Goal: Transaction & Acquisition: Purchase product/service

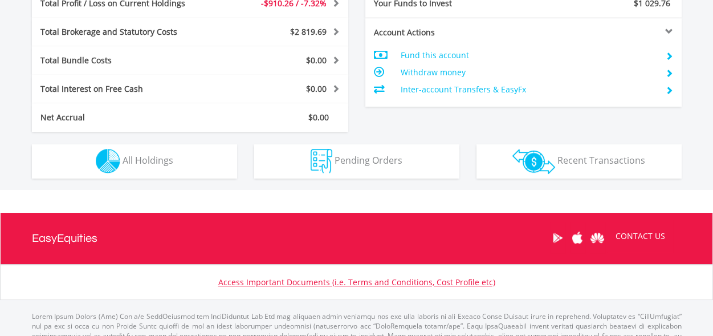
scroll to position [109, 217]
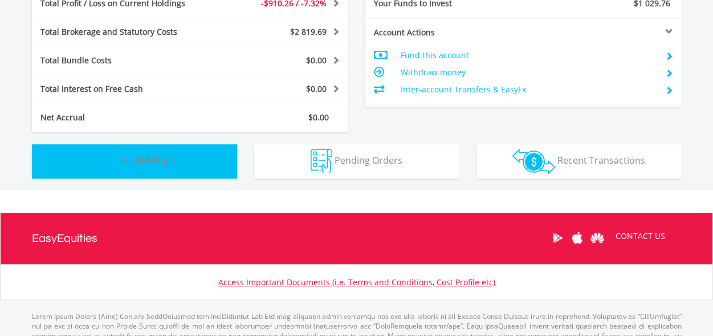
click at [204, 154] on button "Holdings All Holdings" at bounding box center [134, 161] width 205 height 34
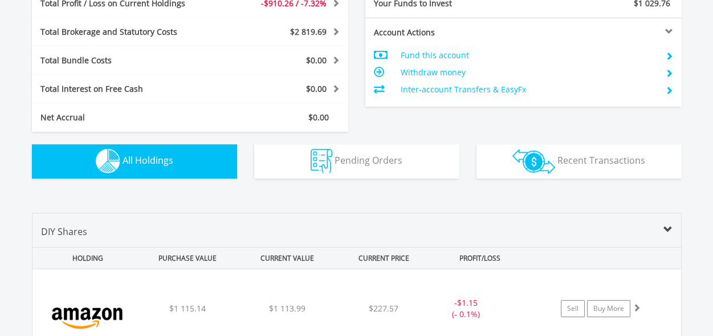
scroll to position [798, 0]
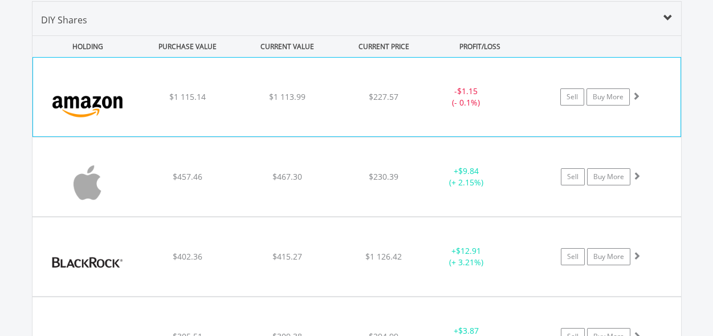
click at [248, 95] on div "$1 113.99" at bounding box center [287, 96] width 97 height 11
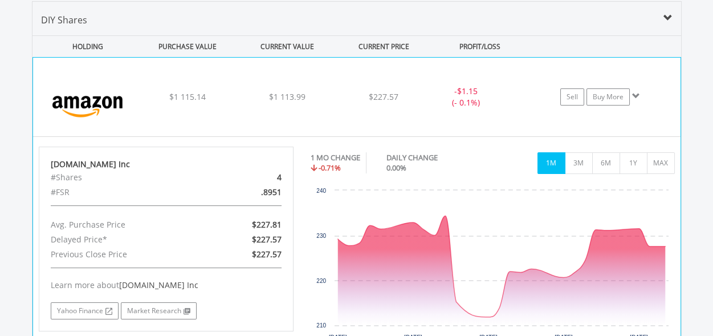
click at [317, 107] on div "﻿ Amazon.Com Inc $1 115.14 $1 113.99 $227.57 - $1.15 (- 0.1%) Sell Buy More" at bounding box center [356, 97] width 647 height 79
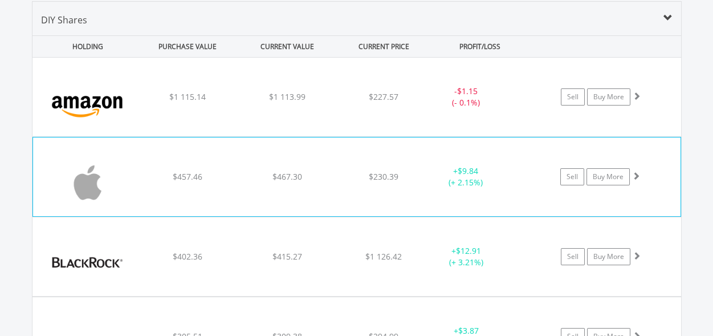
click at [325, 136] on div "﻿ Apple Inc $457.46 $467.30 $230.39 + $9.84 (+ 2.15%) Sell Buy More" at bounding box center [356, 97] width 648 height 79
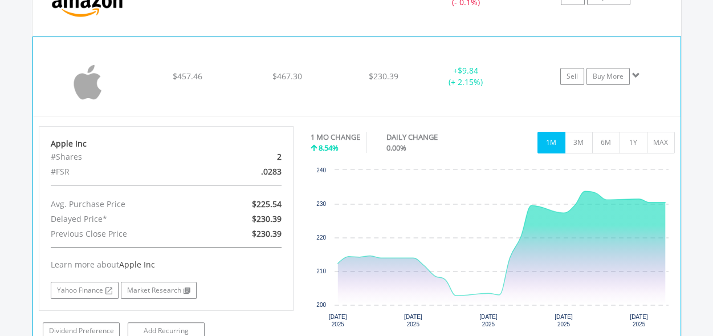
scroll to position [912, 0]
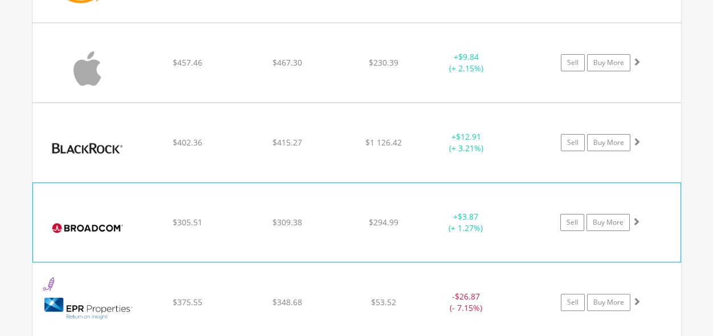
scroll to position [969, 0]
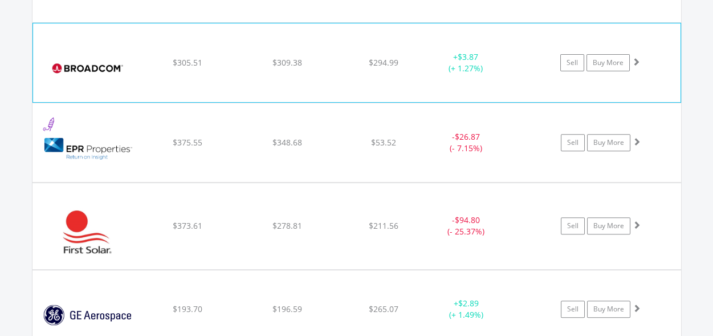
scroll to position [1083, 0]
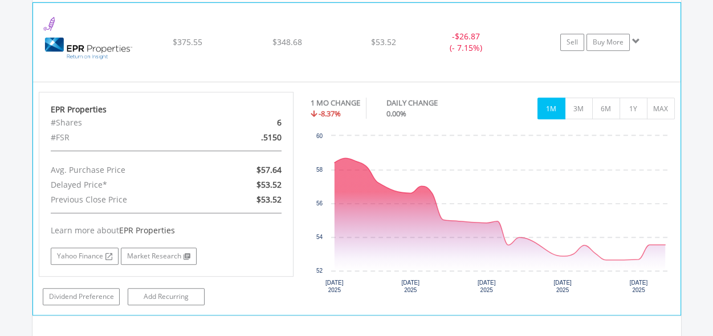
scroll to position [1197, 0]
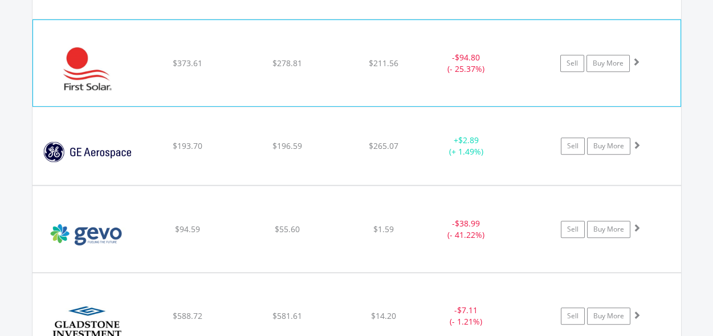
scroll to position [1254, 0]
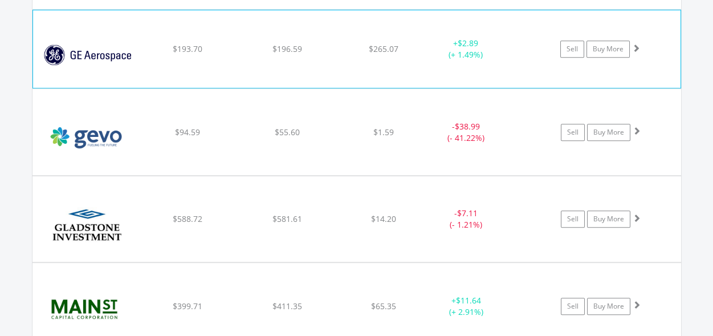
scroll to position [1368, 0]
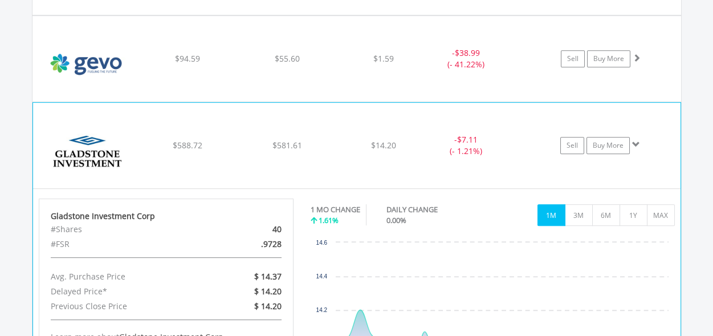
scroll to position [1425, 0]
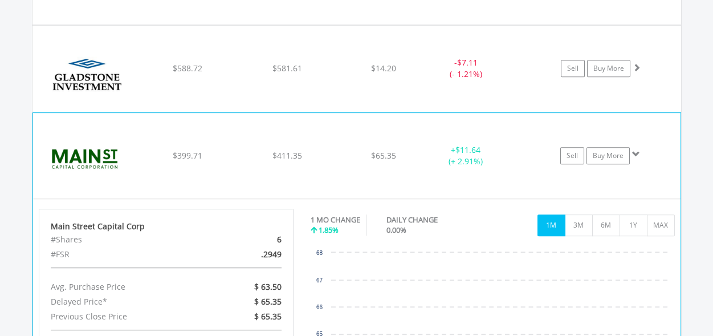
scroll to position [1539, 0]
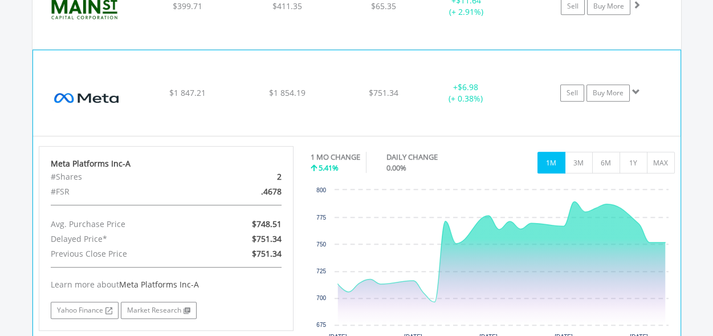
scroll to position [1653, 0]
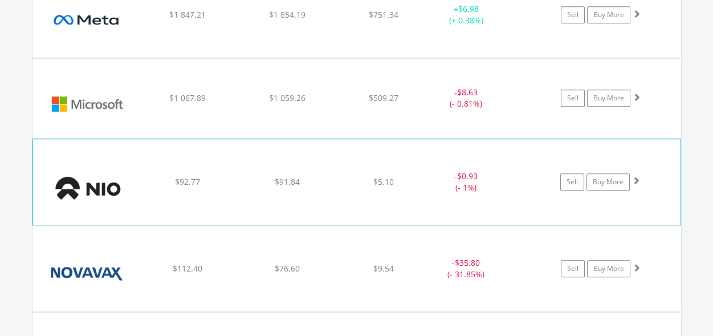
scroll to position [1710, 0]
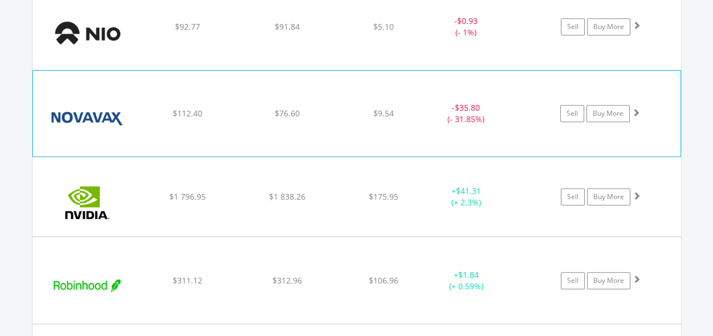
scroll to position [1881, 0]
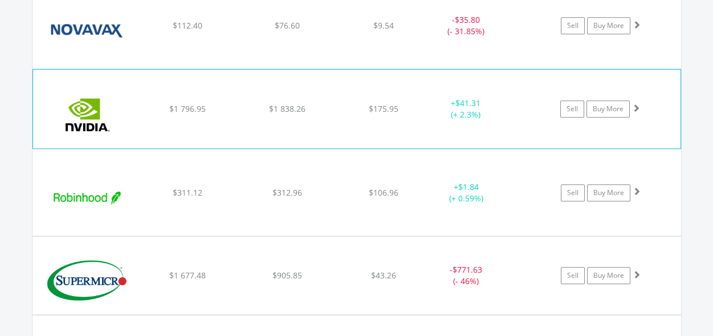
scroll to position [1995, 0]
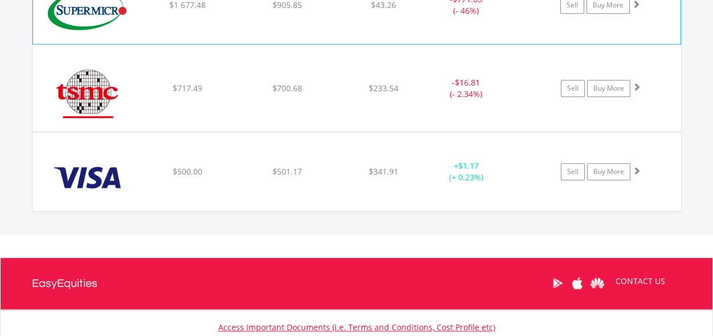
scroll to position [2223, 0]
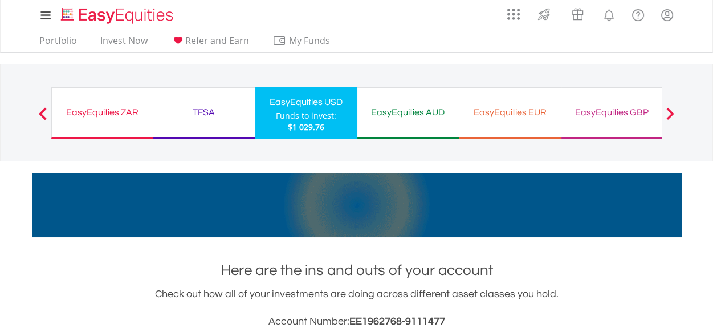
scroll to position [0, 0]
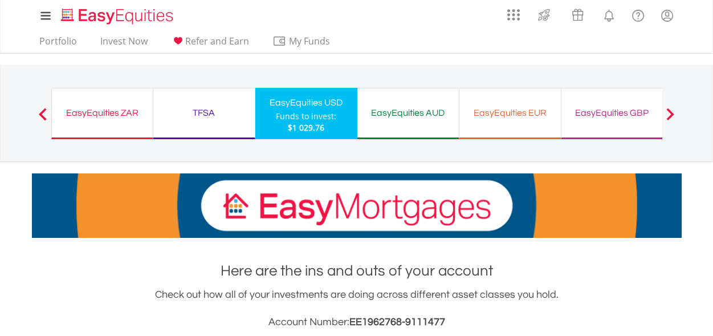
click at [121, 117] on div "EasyEquities ZAR" at bounding box center [102, 113] width 87 height 16
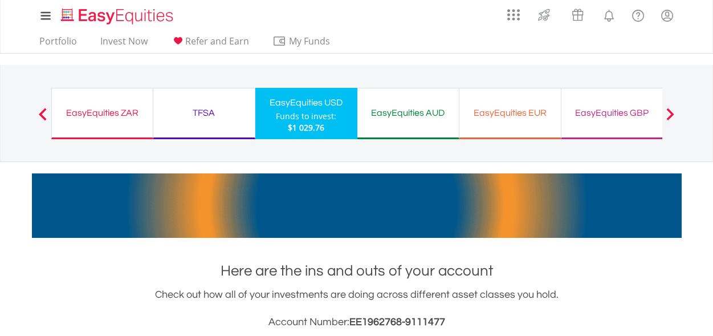
click at [99, 114] on div "EasyEquities ZAR" at bounding box center [102, 113] width 87 height 16
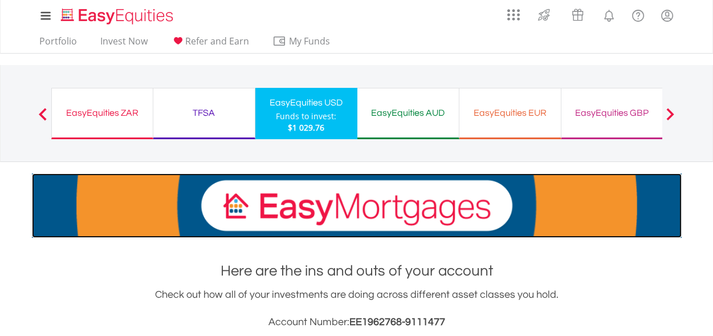
click at [201, 231] on img at bounding box center [357, 205] width 650 height 64
click at [187, 235] on img at bounding box center [357, 205] width 650 height 64
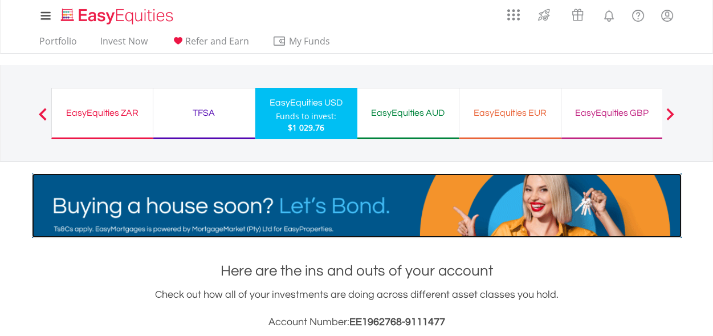
scroll to position [855, 0]
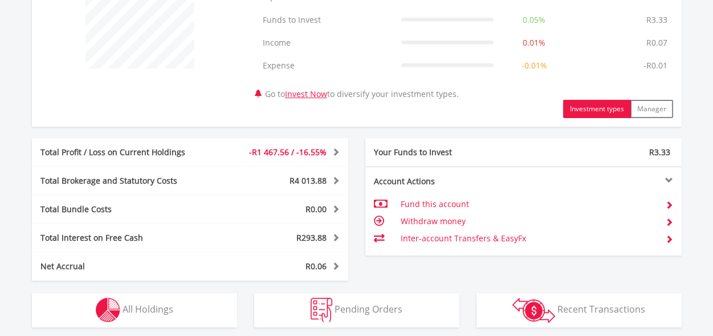
scroll to position [501, 0]
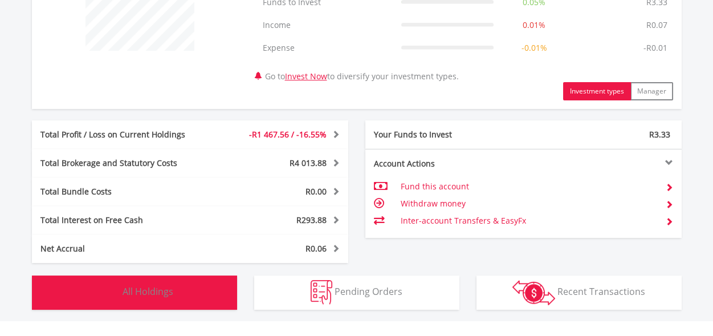
click at [205, 289] on button "Holdings All Holdings" at bounding box center [134, 292] width 205 height 34
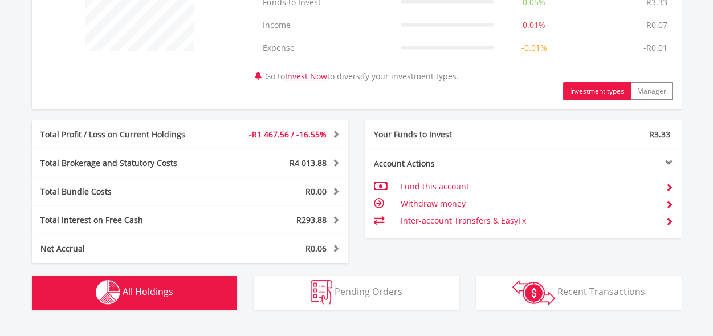
scroll to position [845, 0]
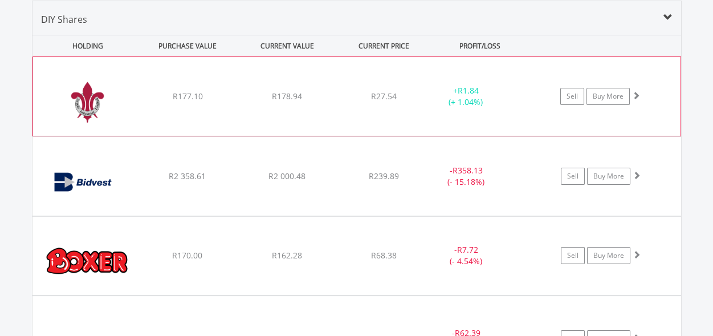
click at [238, 111] on div "﻿ Argent Industrial Limited R177.10 R178.94 R27.54 + R1.84 (+ 1.04%) Sell Buy M…" at bounding box center [356, 96] width 647 height 79
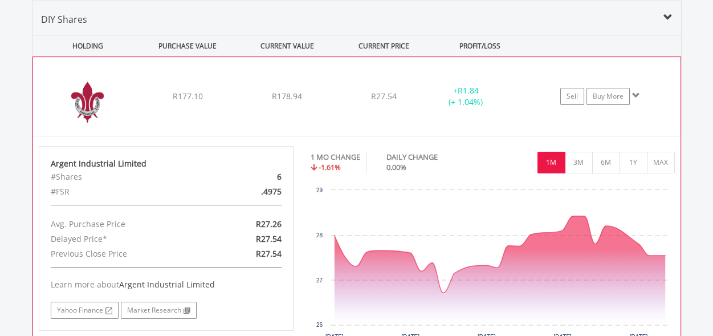
click at [252, 97] on div "R178.94" at bounding box center [287, 96] width 97 height 11
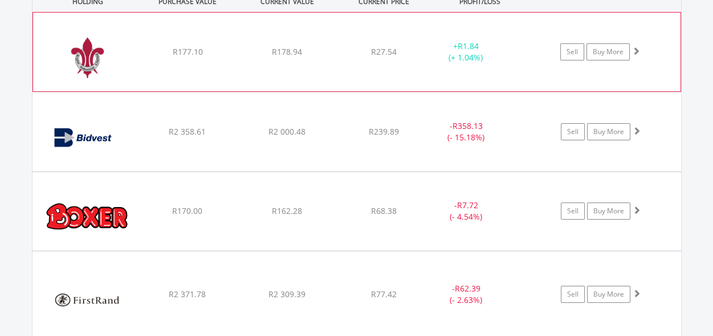
scroll to position [958, 0]
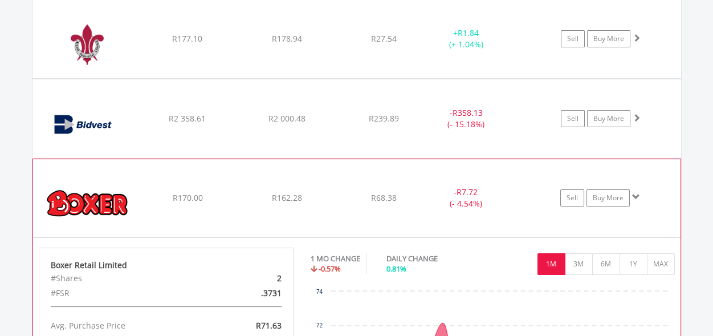
scroll to position [902, 0]
click at [239, 79] on div "﻿ Boxer Retail Limited R170.00 R162.28 R68.38 - R7.72 (- 4.54%) Sell Buy More" at bounding box center [356, 39] width 648 height 79
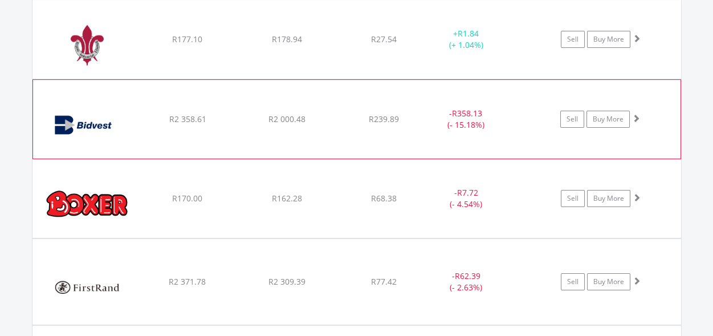
click at [264, 45] on div "R2 000.48" at bounding box center [286, 39] width 97 height 11
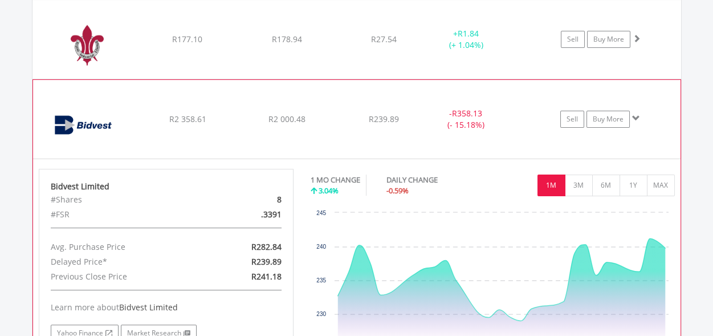
scroll to position [958, 0]
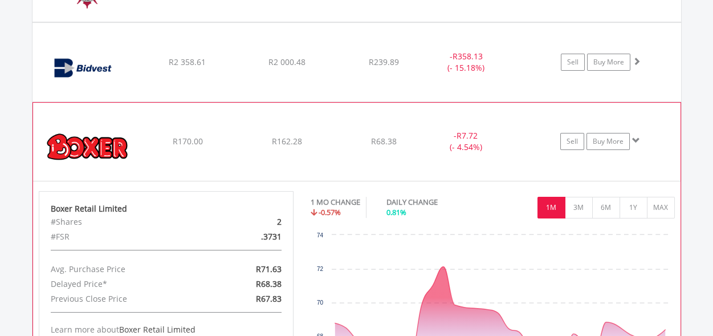
scroll to position [1015, 0]
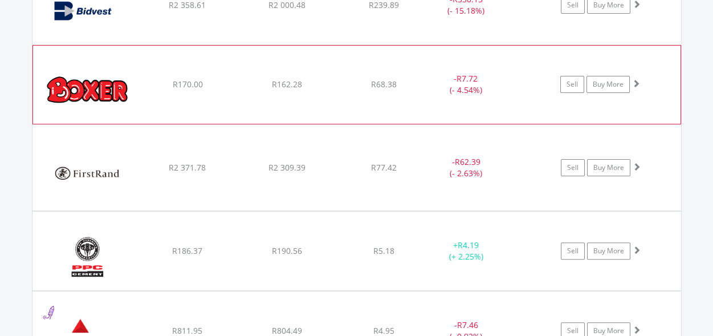
click at [429, 17] on div "- R7.72 (- 4.54%)" at bounding box center [466, 5] width 86 height 23
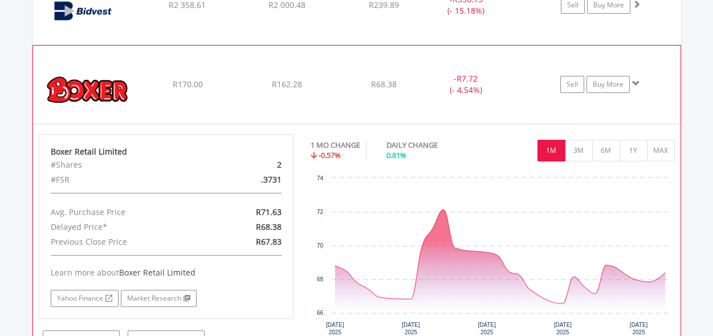
click at [429, 17] on div "- R7.72 (- 4.54%)" at bounding box center [466, 5] width 86 height 23
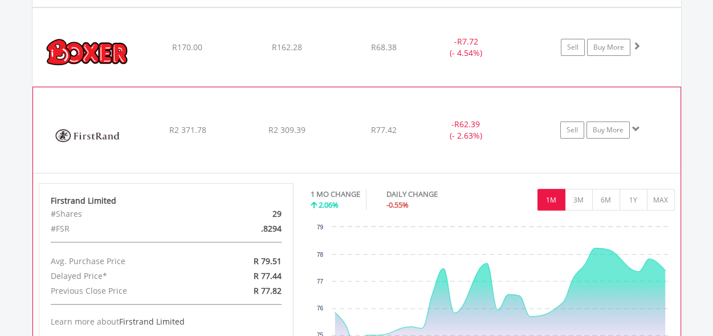
scroll to position [1072, 0]
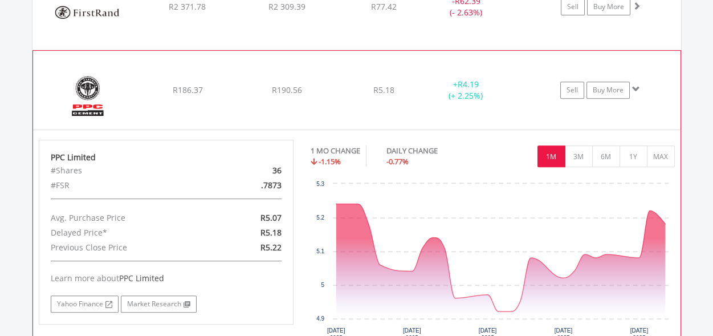
scroll to position [1186, 0]
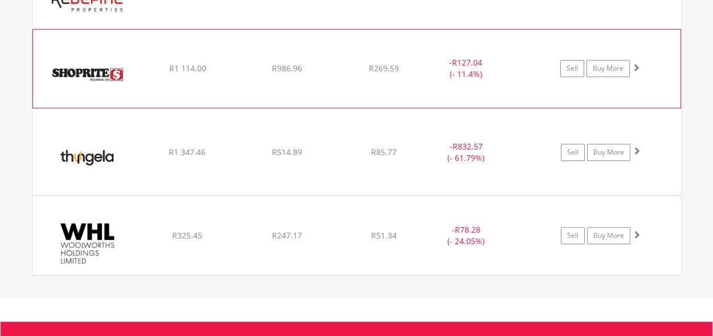
scroll to position [1414, 0]
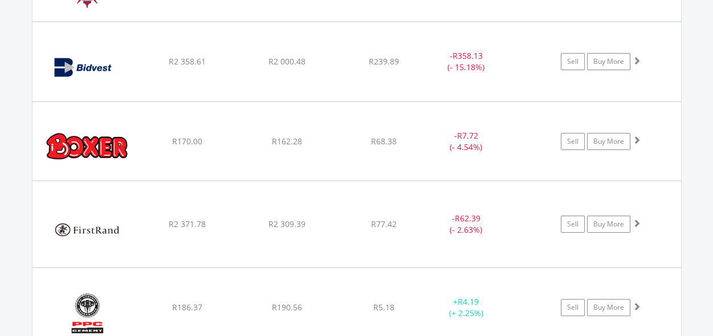
scroll to position [958, 0]
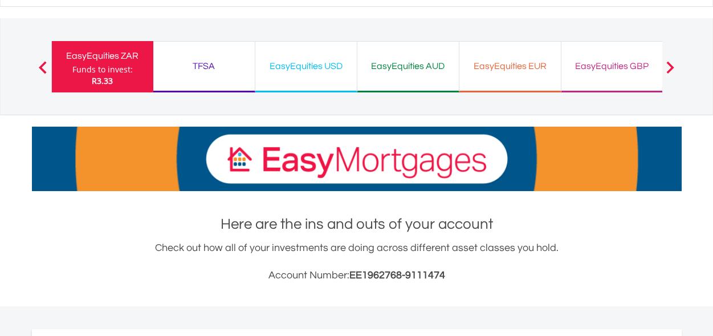
scroll to position [0, 0]
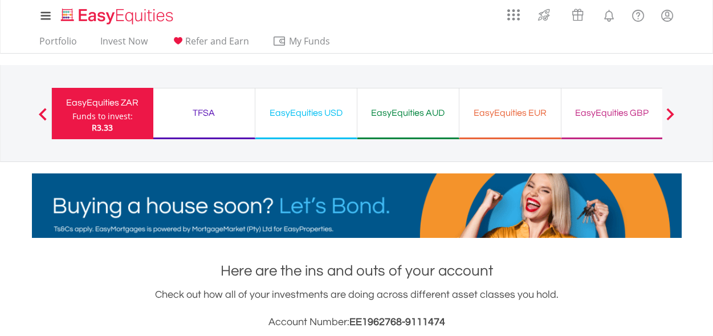
click at [505, 113] on div "EasyEquities EUR" at bounding box center [510, 113] width 88 height 16
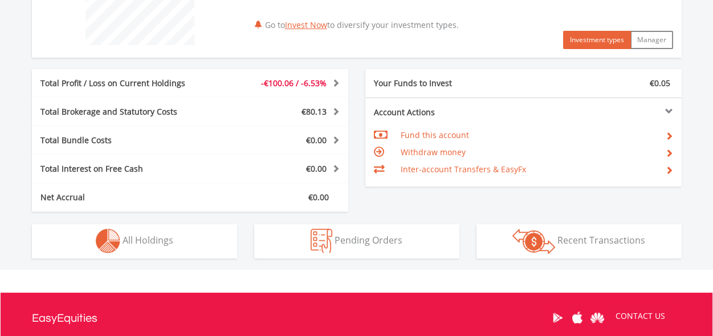
scroll to position [512, 0]
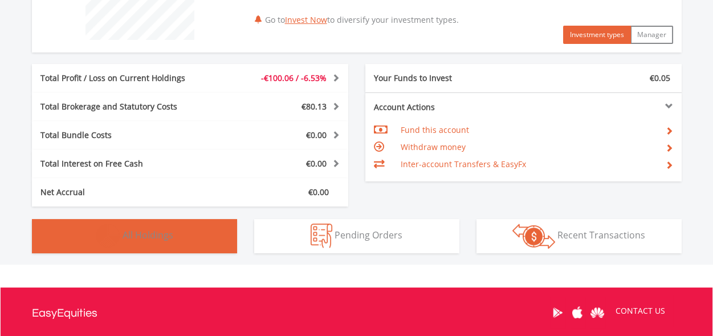
click at [192, 234] on button "Holdings All Holdings" at bounding box center [134, 236] width 205 height 34
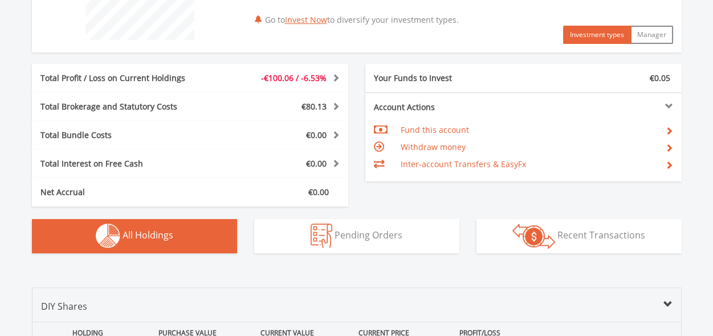
scroll to position [798, 0]
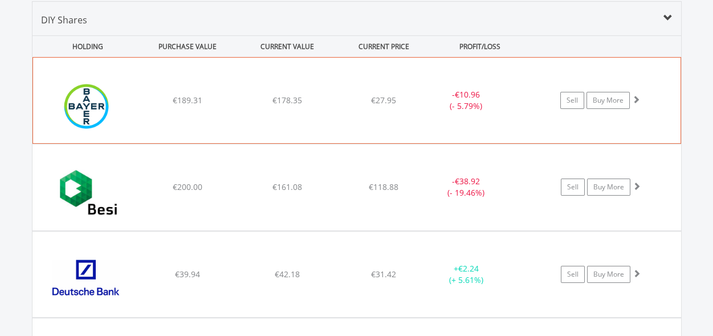
click at [334, 102] on div "€178.35" at bounding box center [287, 100] width 97 height 11
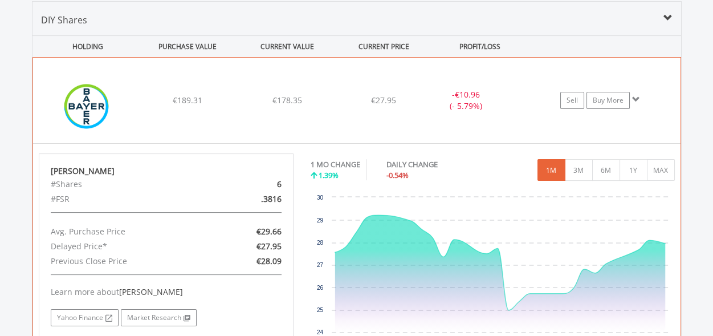
click at [334, 102] on div "€178.35" at bounding box center [287, 100] width 97 height 11
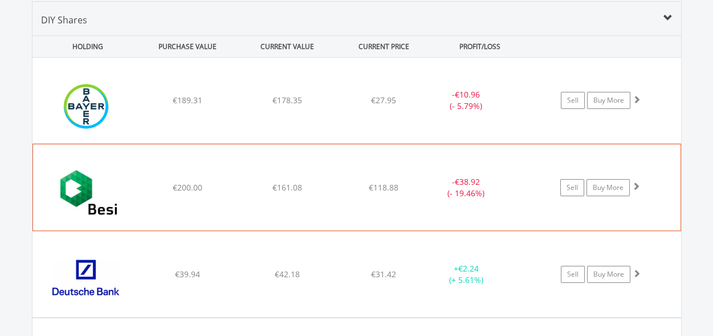
click at [337, 143] on div "﻿ BE Semiconductor Industries NV €200.00 €161.08 €118.88 - €38.92 (- 19.46%) Se…" at bounding box center [356, 100] width 648 height 85
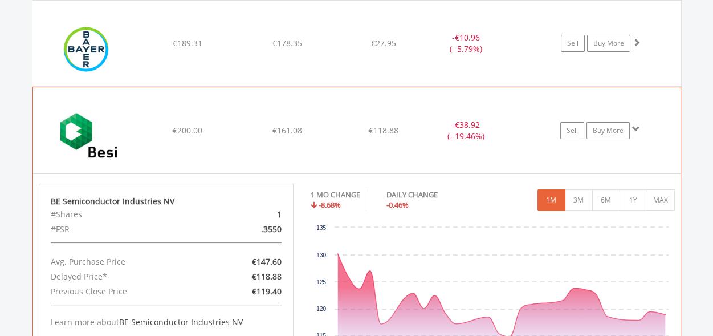
scroll to position [912, 0]
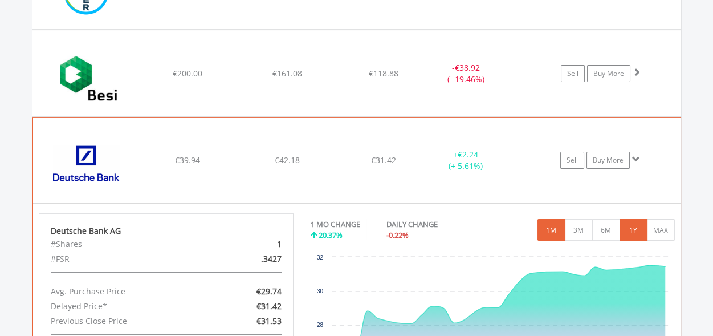
click at [634, 229] on button "1Y" at bounding box center [633, 230] width 28 height 22
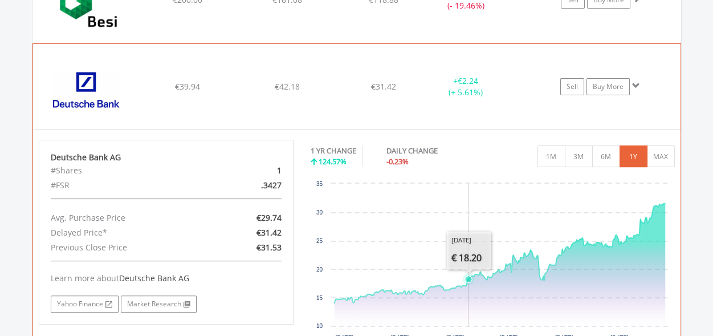
scroll to position [969, 0]
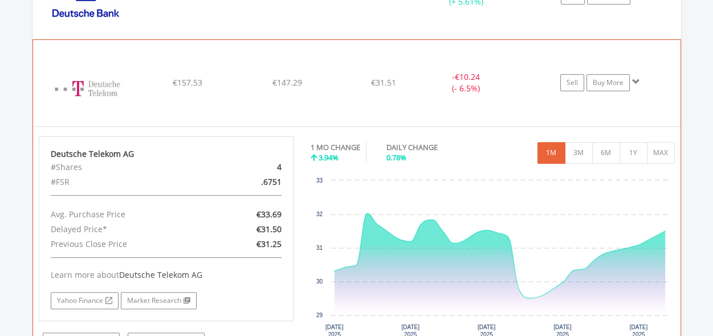
scroll to position [1083, 0]
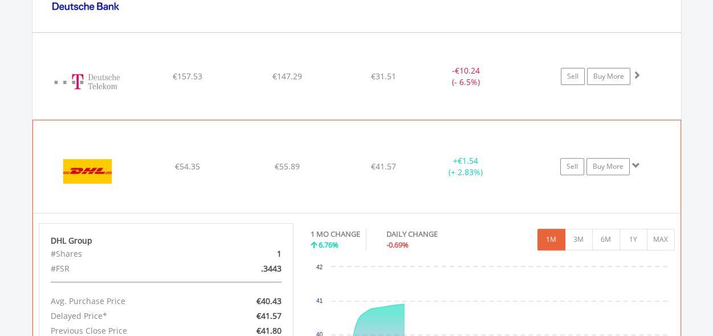
scroll to position [1197, 0]
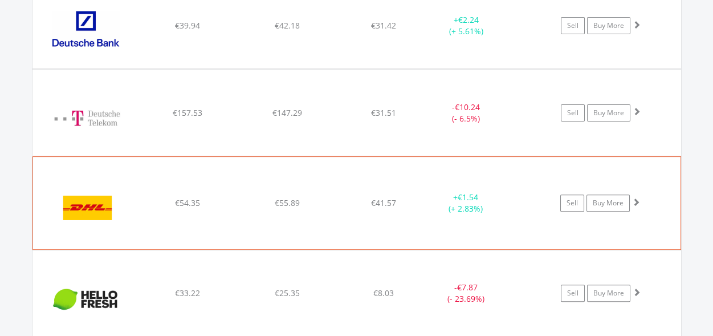
scroll to position [1026, 0]
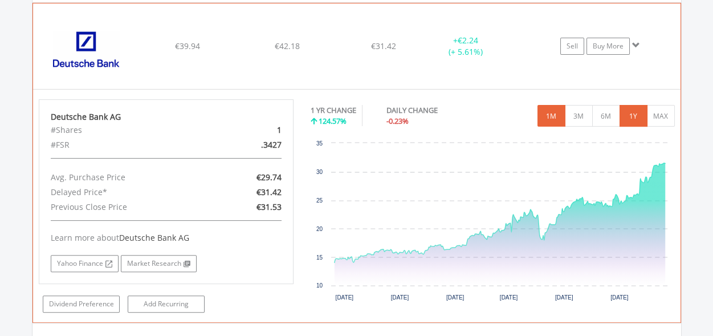
click at [556, 114] on button "1M" at bounding box center [551, 116] width 28 height 22
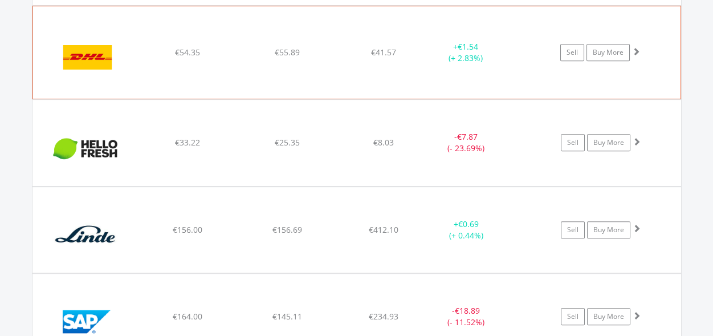
scroll to position [1198, 0]
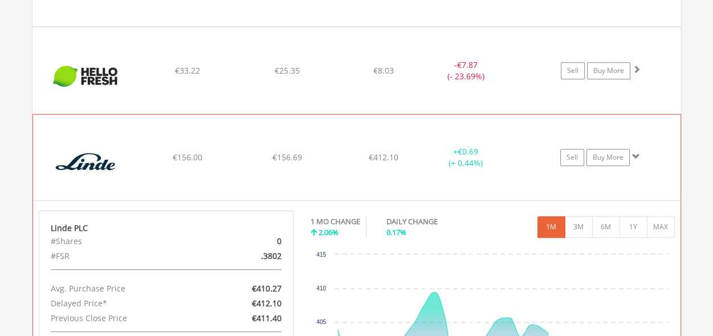
scroll to position [1312, 0]
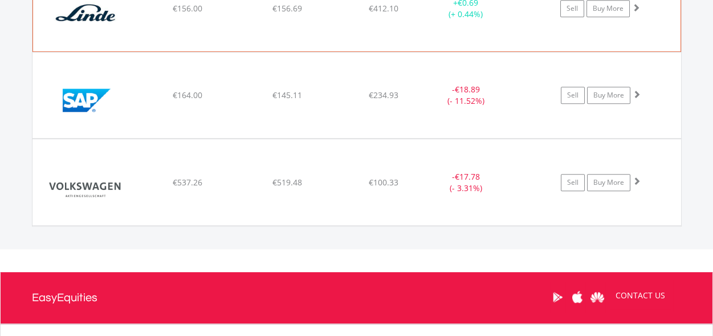
scroll to position [1426, 0]
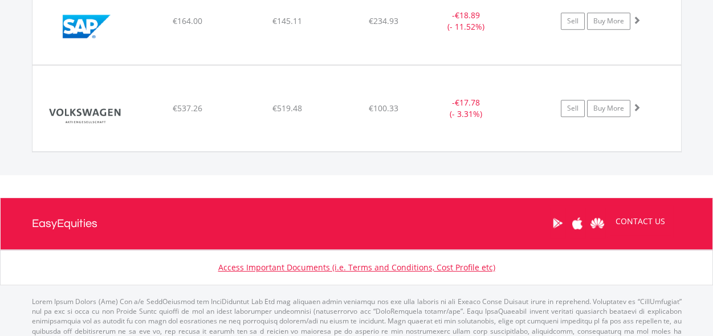
scroll to position [1517, 0]
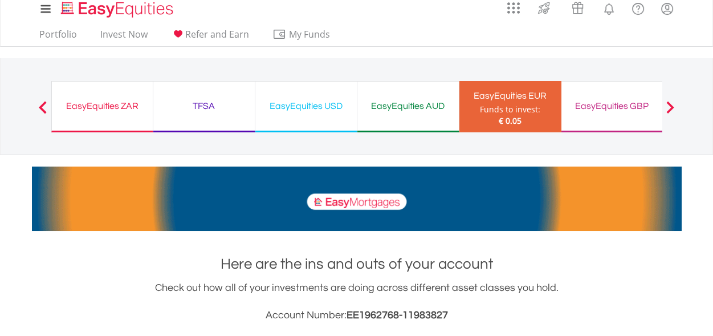
scroll to position [0, 0]
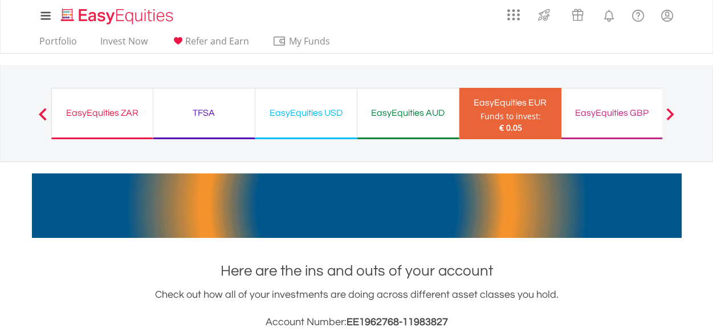
click at [610, 116] on div "EasyEquities GBP" at bounding box center [612, 113] width 88 height 16
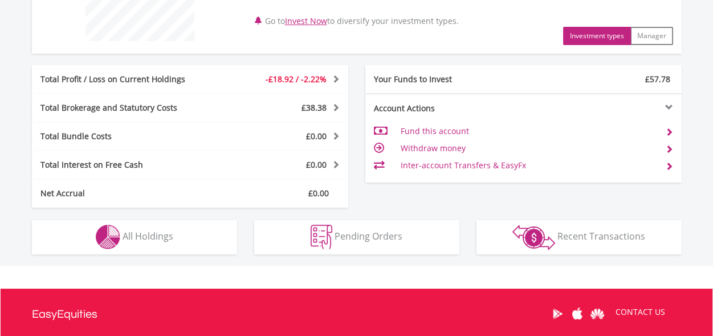
scroll to position [512, 0]
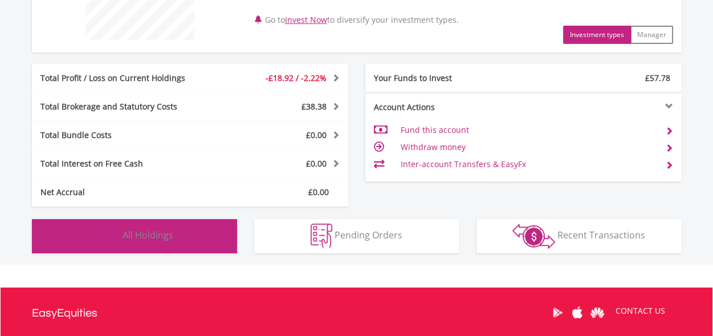
click at [186, 235] on button "Holdings All Holdings" at bounding box center [134, 236] width 205 height 34
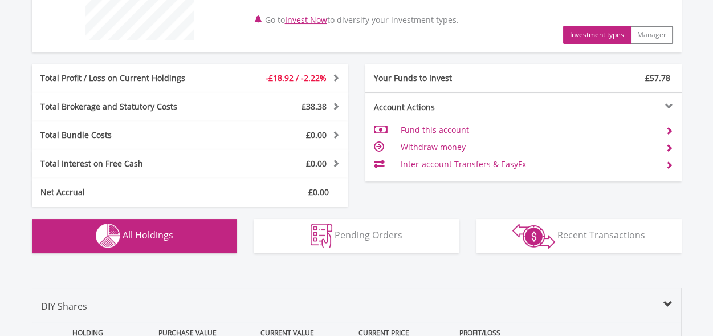
scroll to position [798, 0]
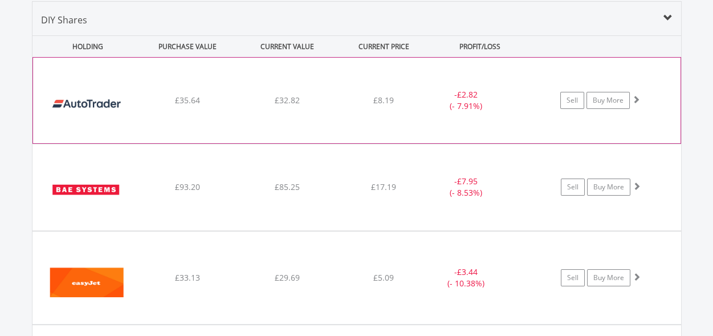
click at [423, 100] on div "- £2.82 (- 7.91%)" at bounding box center [465, 100] width 85 height 23
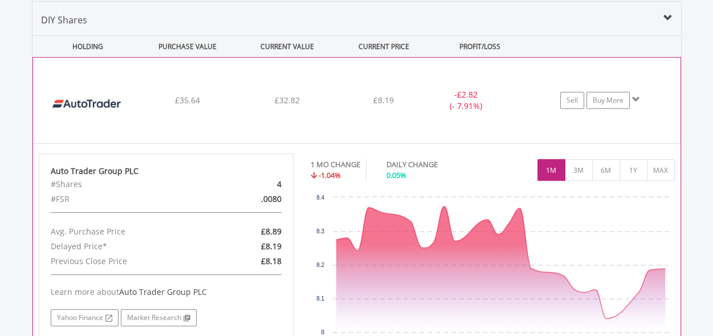
click at [423, 100] on div "- £2.82 (- 7.91%)" at bounding box center [465, 100] width 85 height 23
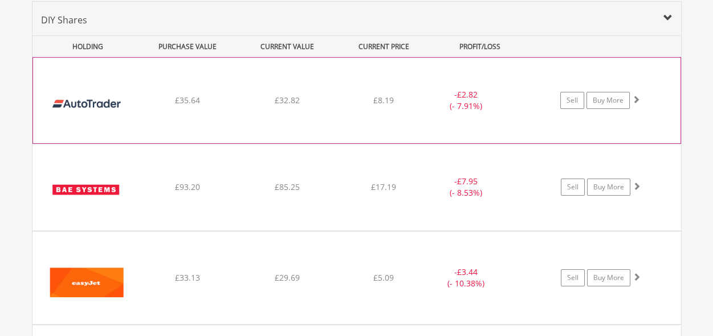
scroll to position [855, 0]
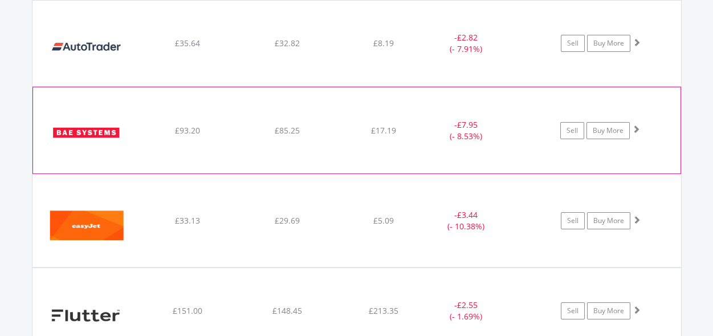
click at [425, 55] on div "- £7.95 (- 8.53%)" at bounding box center [466, 43] width 86 height 23
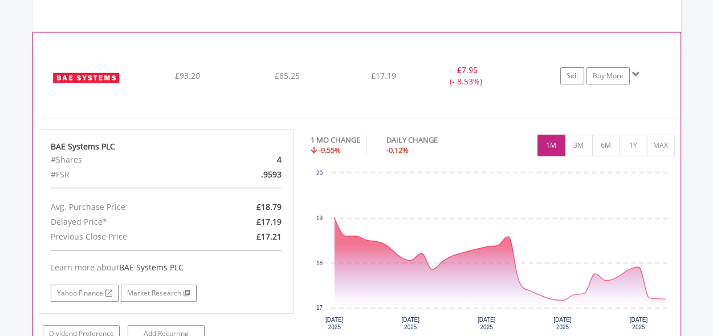
scroll to position [912, 0]
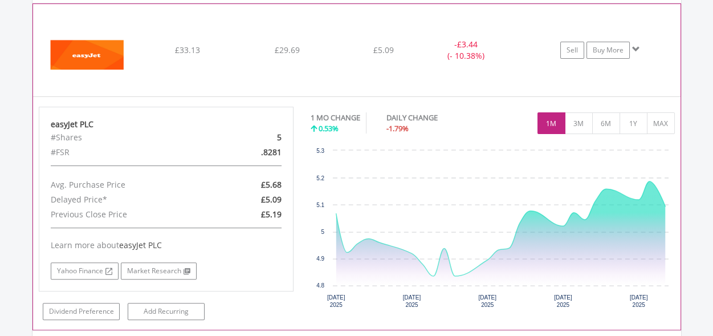
scroll to position [1026, 0]
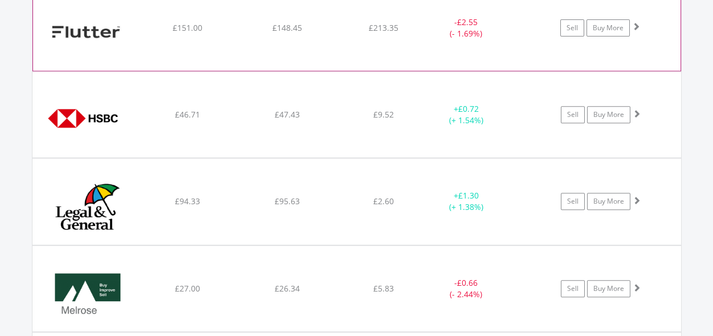
scroll to position [1140, 0]
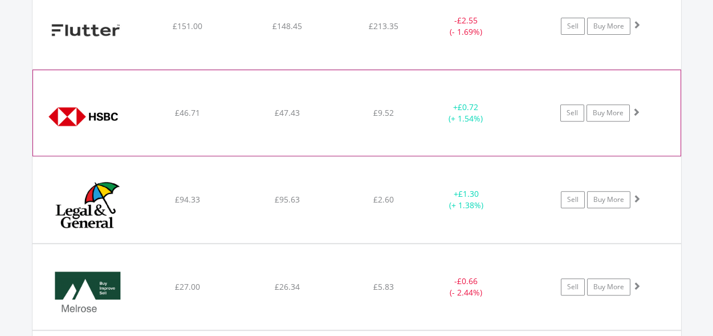
click at [427, 115] on div "+ £0.72 (+ 1.54%)" at bounding box center [465, 112] width 85 height 23
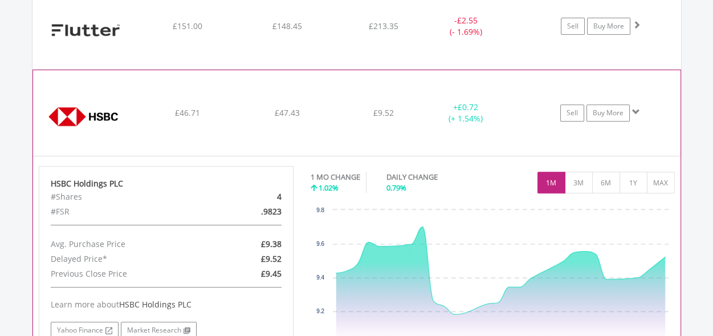
click at [427, 115] on div "+ £0.72 (+ 1.54%)" at bounding box center [465, 112] width 85 height 23
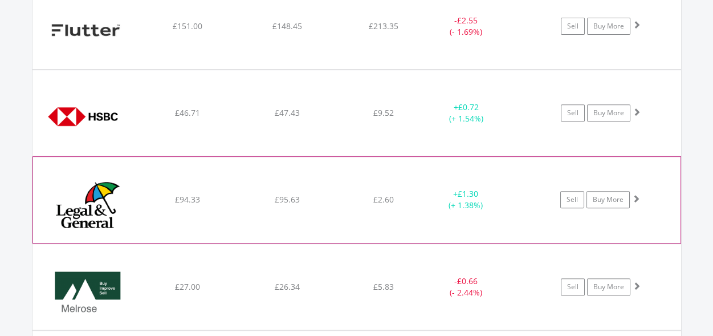
click at [423, 124] on div "+ £1.30 (+ 1.38%)" at bounding box center [466, 112] width 86 height 23
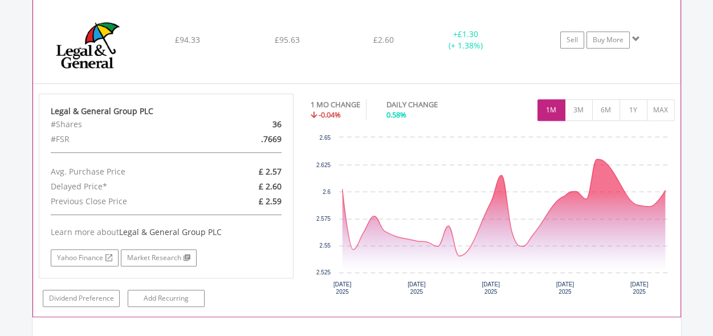
scroll to position [1311, 0]
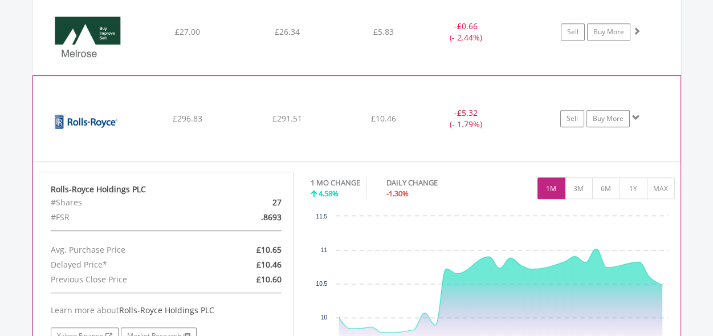
scroll to position [1425, 0]
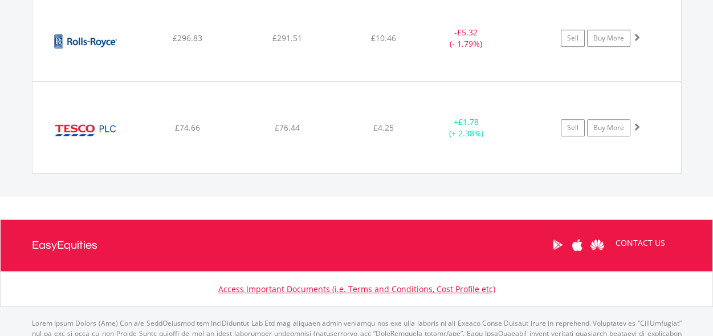
scroll to position [1482, 0]
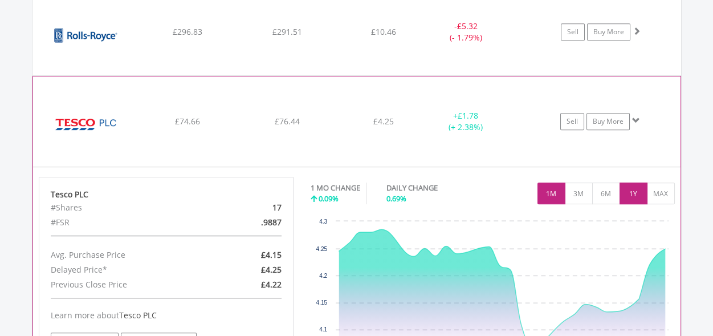
click at [636, 192] on button "1Y" at bounding box center [633, 193] width 28 height 22
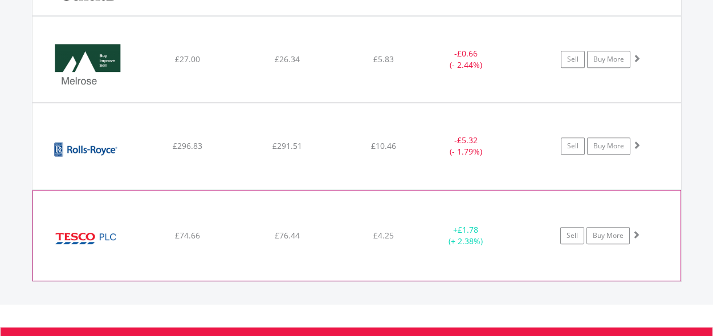
scroll to position [1311, 0]
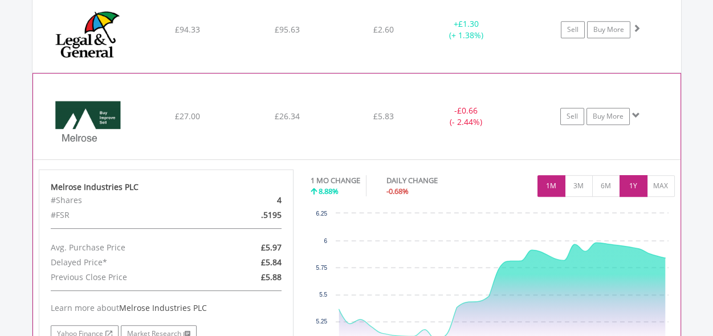
click at [634, 179] on button "1Y" at bounding box center [633, 186] width 28 height 22
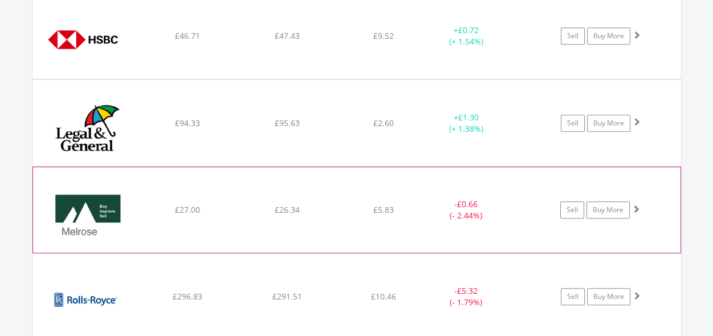
scroll to position [1197, 0]
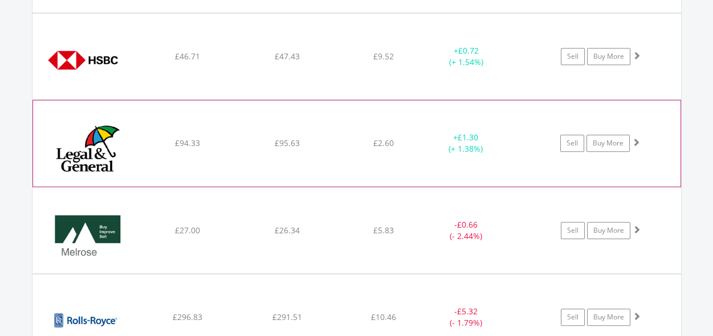
click at [517, 68] on div "+ £1.30 (+ 1.38%)" at bounding box center [480, 56] width 115 height 23
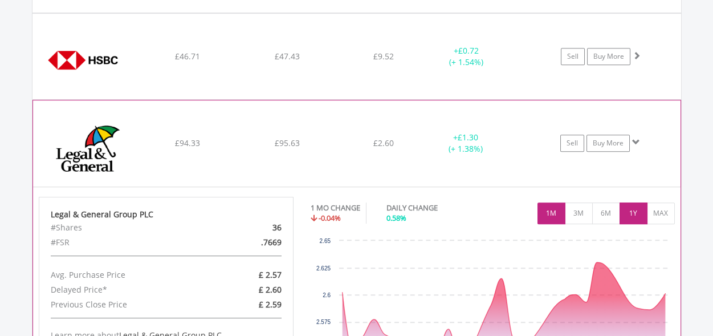
click at [634, 212] on button "1Y" at bounding box center [633, 213] width 28 height 22
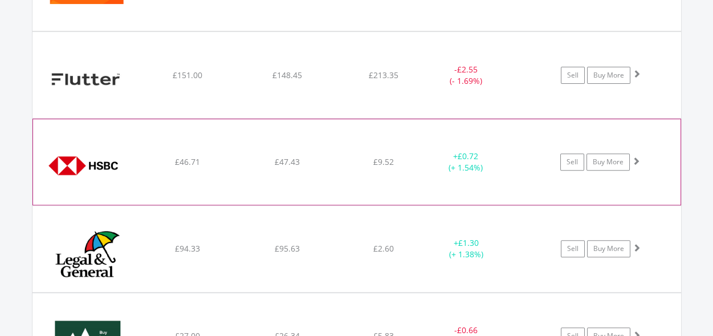
scroll to position [1082, 0]
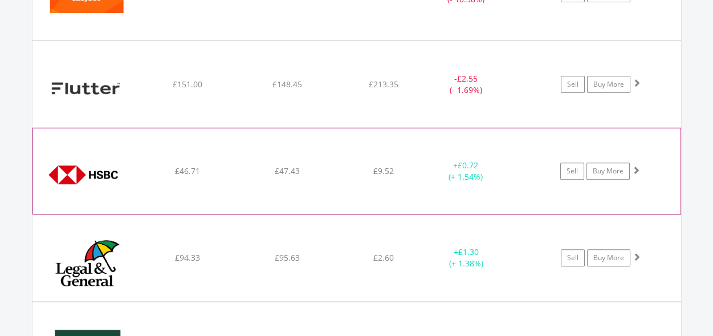
click at [513, 167] on div "+ £0.72 (+ 1.54%)" at bounding box center [480, 171] width 114 height 23
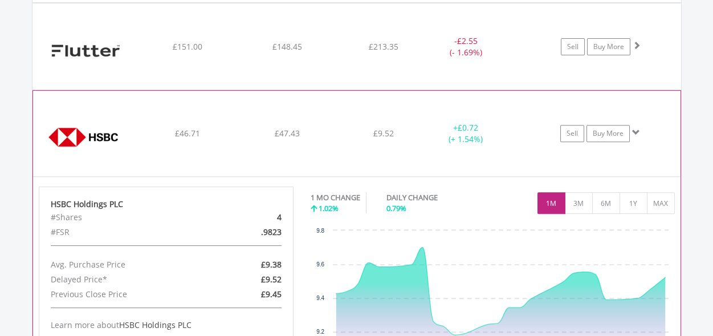
scroll to position [1139, 0]
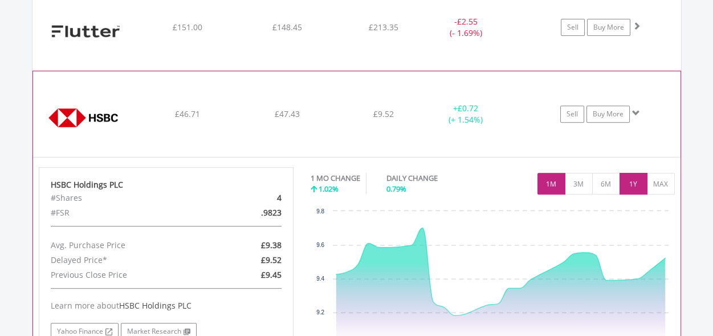
click at [637, 180] on button "1Y" at bounding box center [633, 184] width 28 height 22
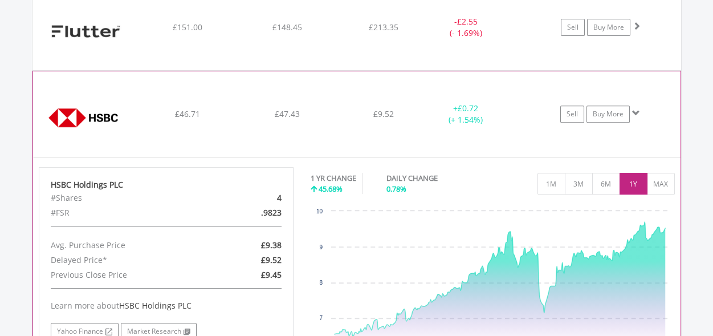
click at [520, 119] on div "+ £0.72 (+ 1.54%)" at bounding box center [480, 114] width 114 height 23
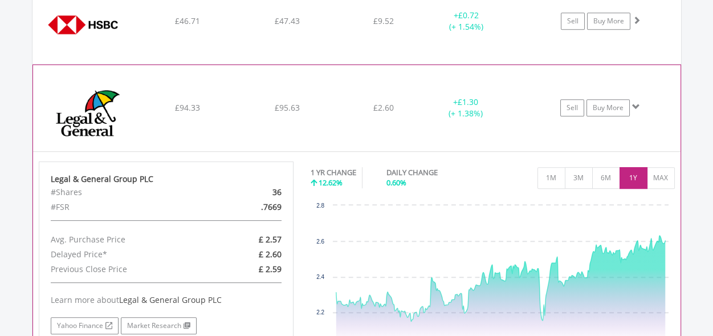
scroll to position [1254, 0]
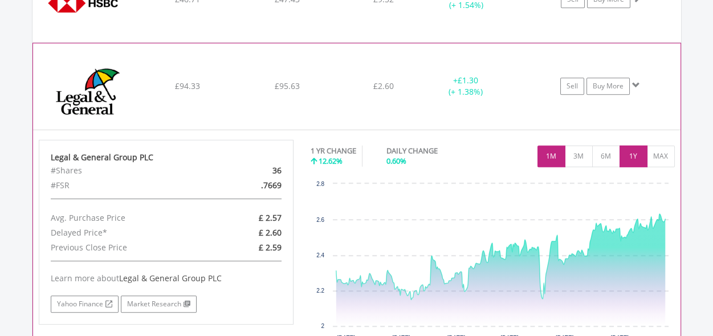
click at [554, 150] on button "1M" at bounding box center [551, 156] width 28 height 22
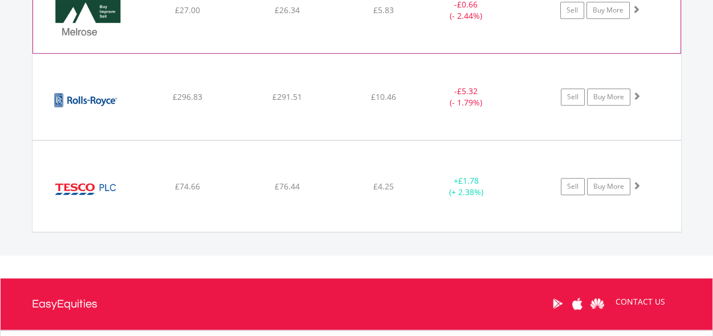
scroll to position [1425, 0]
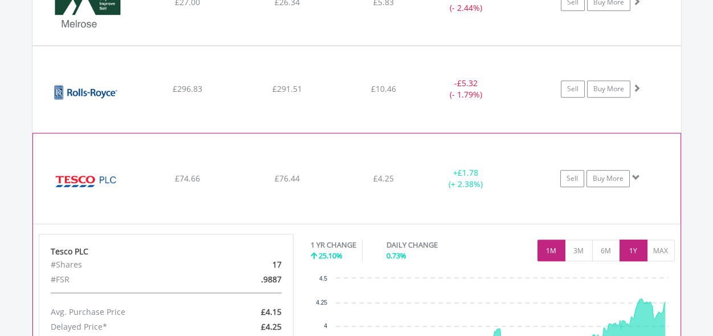
click at [548, 247] on button "1M" at bounding box center [551, 250] width 28 height 22
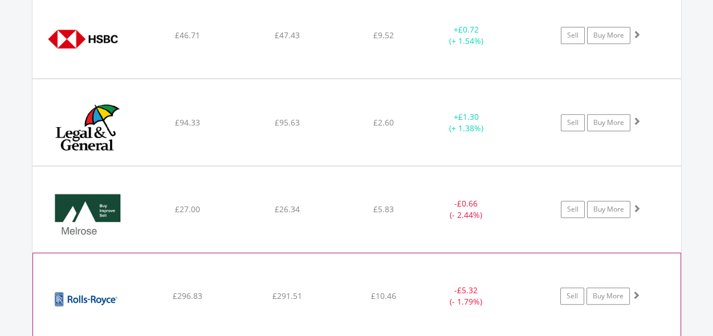
scroll to position [1197, 0]
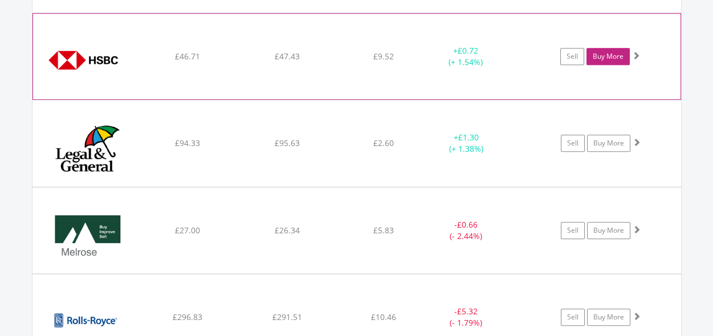
click at [607, 53] on link "Buy More" at bounding box center [607, 56] width 43 height 17
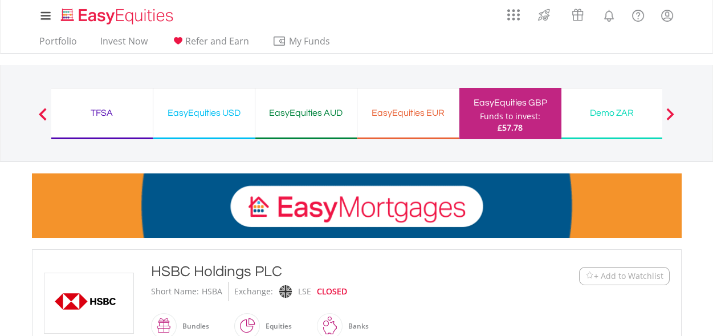
click at [405, 115] on div "EasyEquities EUR" at bounding box center [408, 113] width 88 height 16
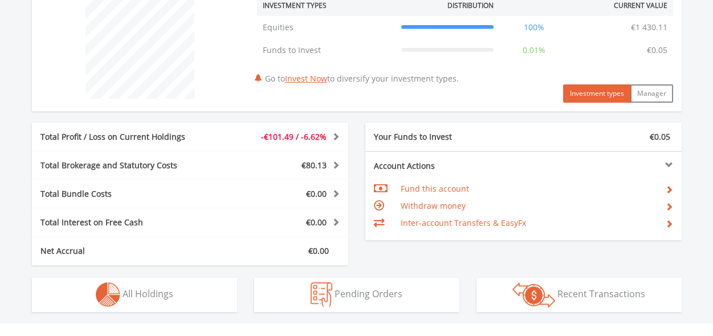
scroll to position [570, 0]
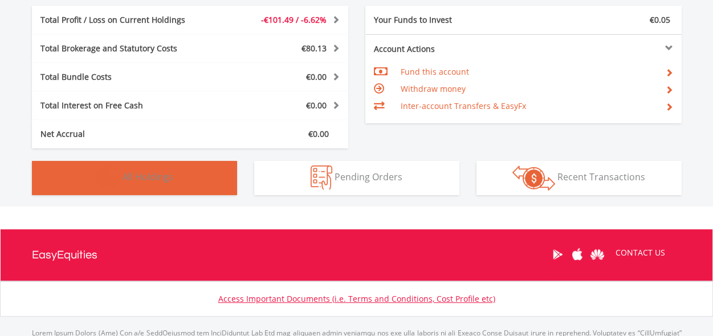
click at [194, 182] on button "Holdings All Holdings" at bounding box center [134, 178] width 205 height 34
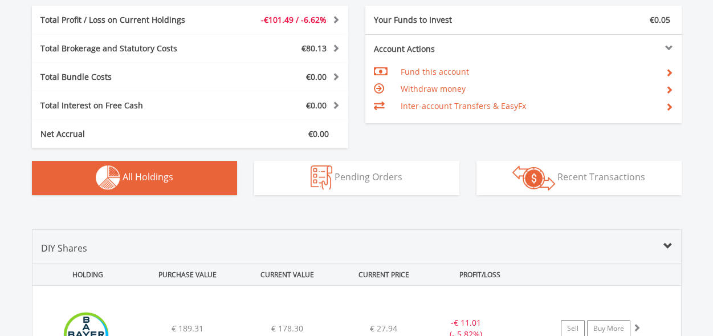
scroll to position [798, 0]
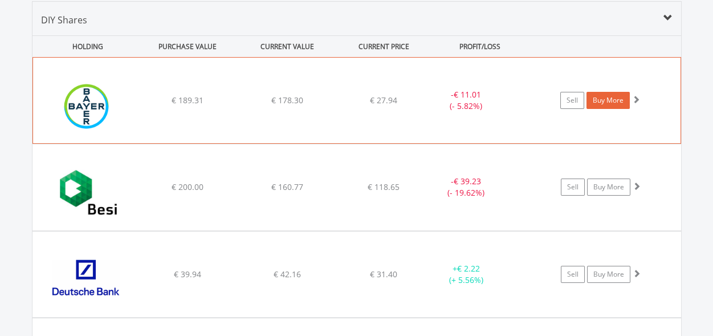
click at [608, 95] on link "Buy More" at bounding box center [607, 100] width 43 height 17
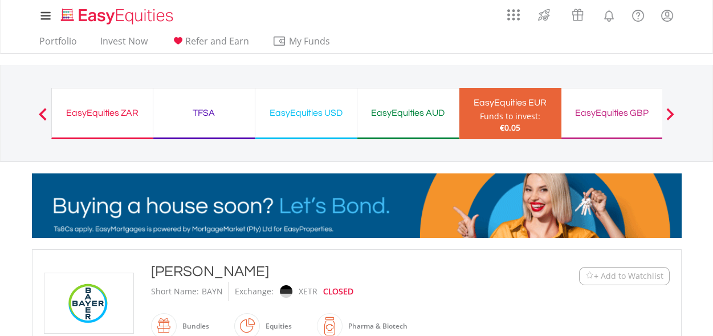
click at [92, 107] on div "EasyEquities ZAR" at bounding box center [102, 113] width 87 height 16
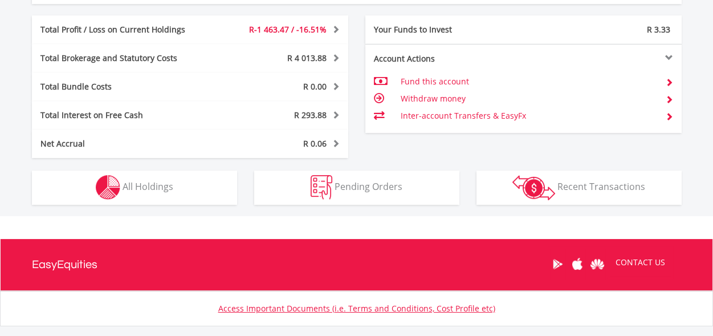
scroll to position [627, 0]
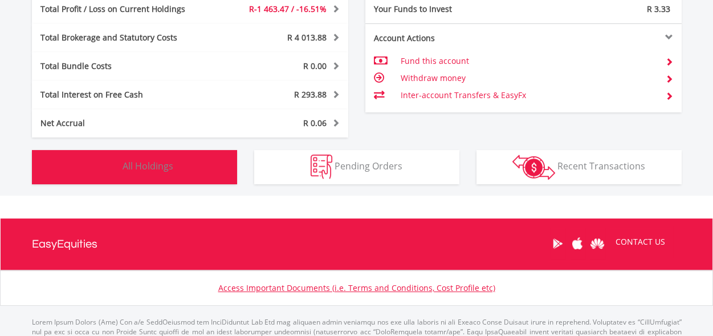
click at [183, 164] on button "Holdings All Holdings" at bounding box center [134, 167] width 205 height 34
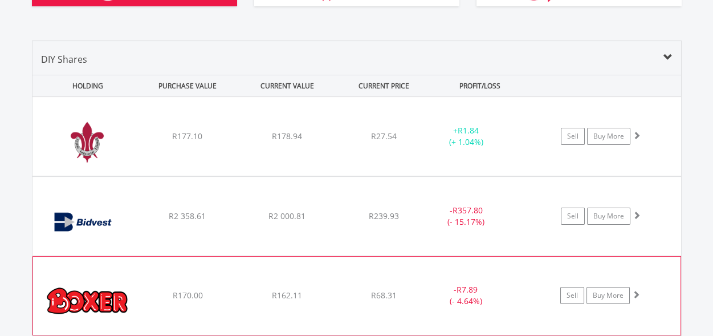
scroll to position [845, 0]
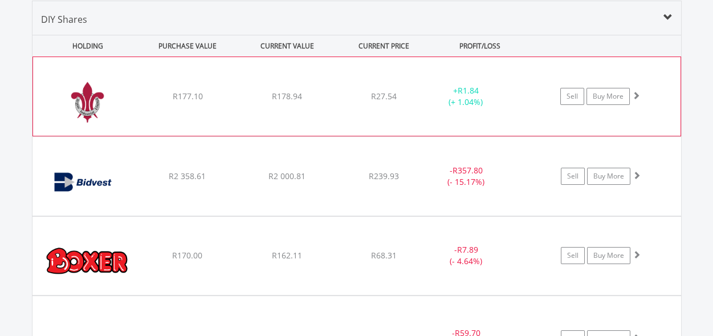
click at [414, 100] on div "R27.54" at bounding box center [383, 96] width 91 height 11
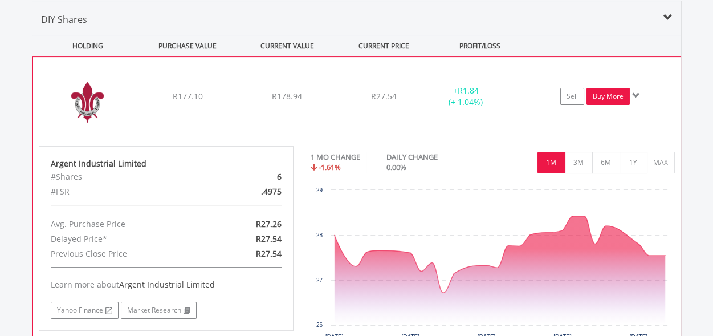
click at [608, 97] on link "Buy More" at bounding box center [607, 96] width 43 height 17
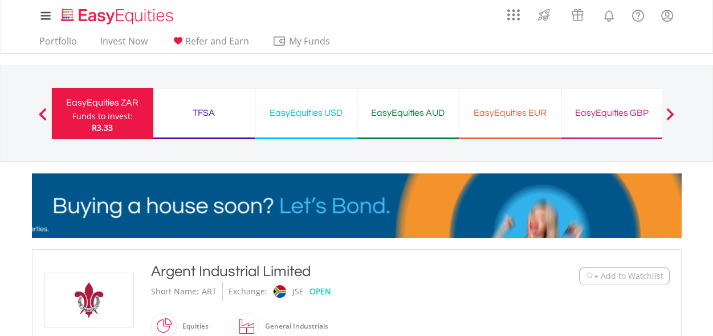
click at [596, 109] on div "EasyEquities GBP" at bounding box center [612, 113] width 88 height 16
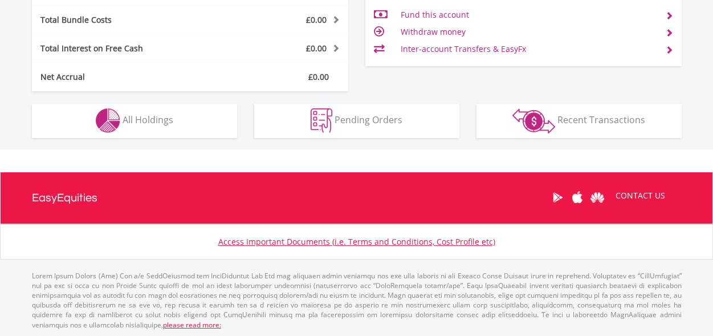
scroll to position [109, 217]
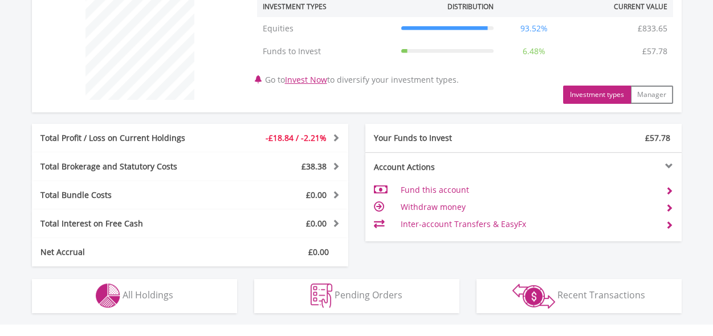
scroll to position [455, 0]
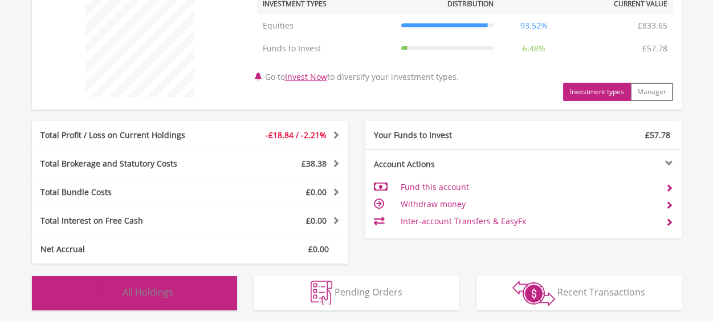
click at [178, 293] on button "Holdings All Holdings" at bounding box center [134, 293] width 205 height 34
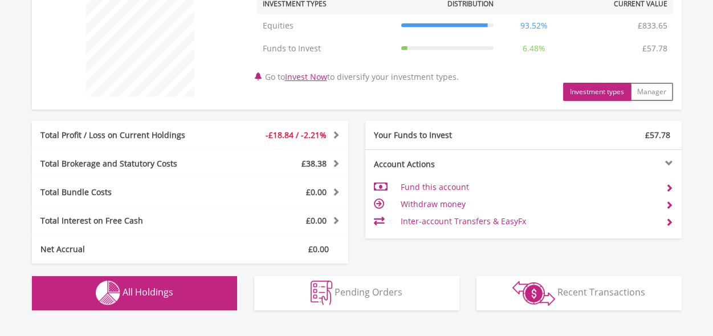
scroll to position [798, 0]
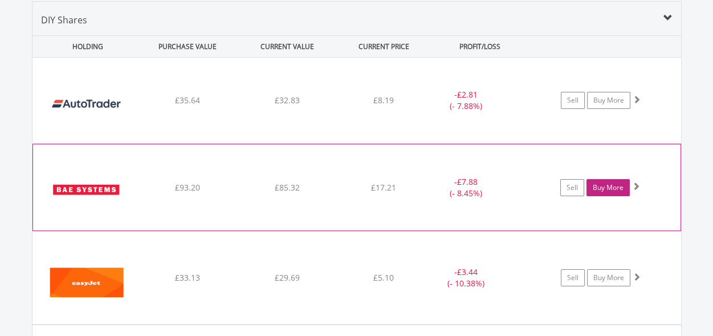
click at [609, 185] on link "Buy More" at bounding box center [607, 187] width 43 height 17
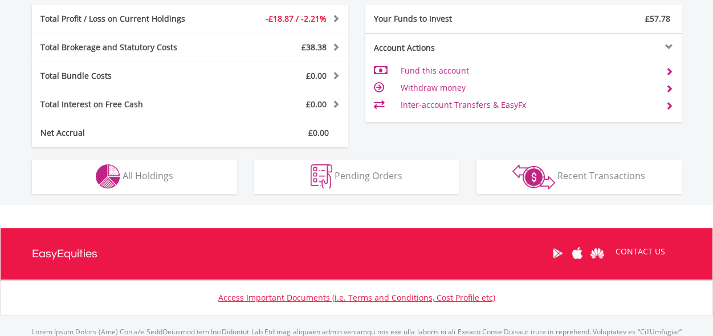
scroll to position [570, 0]
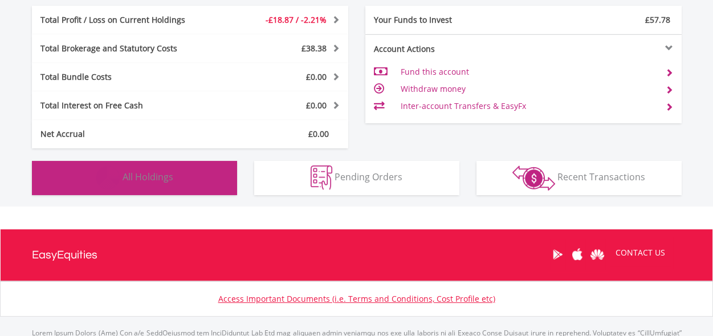
click at [198, 176] on button "Holdings All Holdings" at bounding box center [134, 178] width 205 height 34
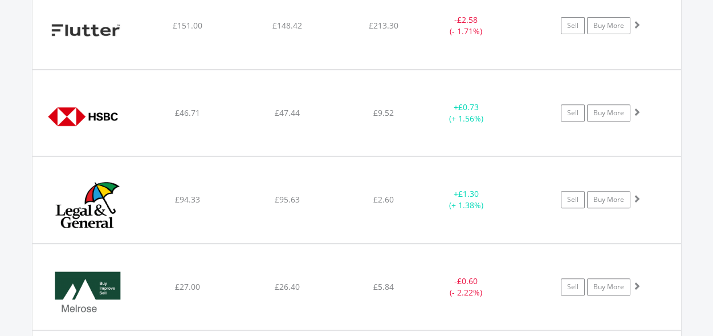
scroll to position [1141, 0]
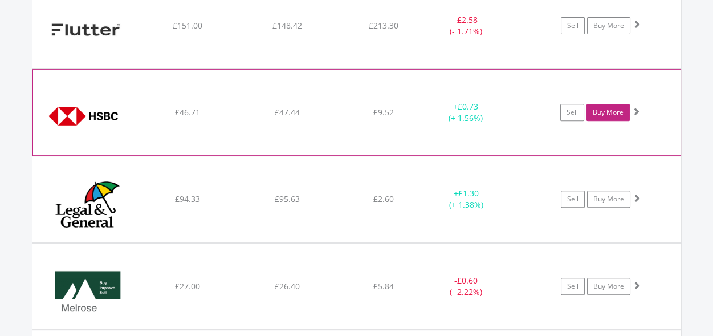
click at [610, 113] on link "Buy More" at bounding box center [607, 112] width 43 height 17
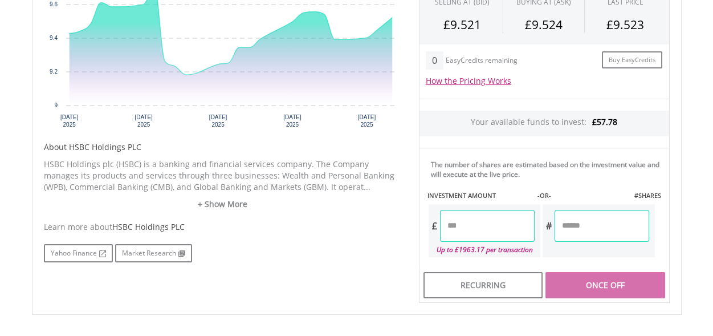
scroll to position [455, 0]
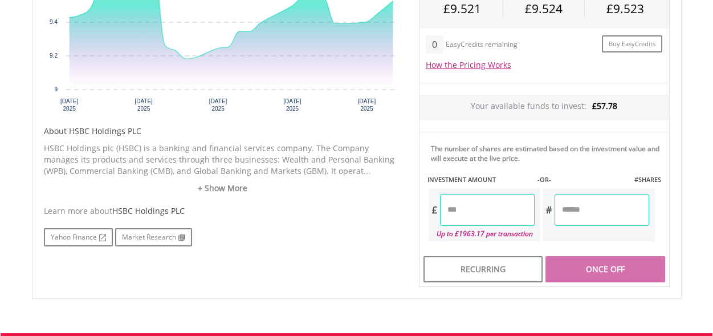
click at [452, 207] on input "number" at bounding box center [487, 210] width 95 height 32
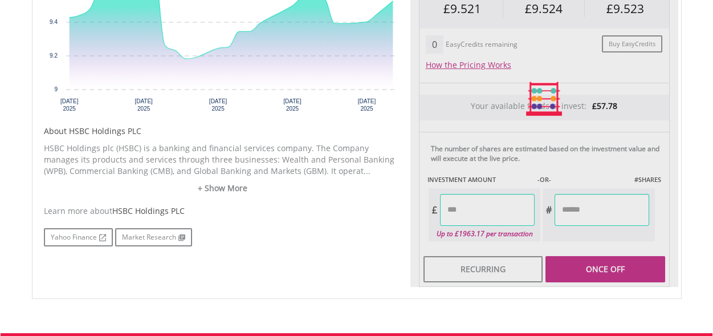
type input "*****"
type input "******"
click at [627, 271] on div "Last Updated Price: 15-min. Delay* Price Update Cost: 2 Credits Request A Price…" at bounding box center [544, 99] width 268 height 376
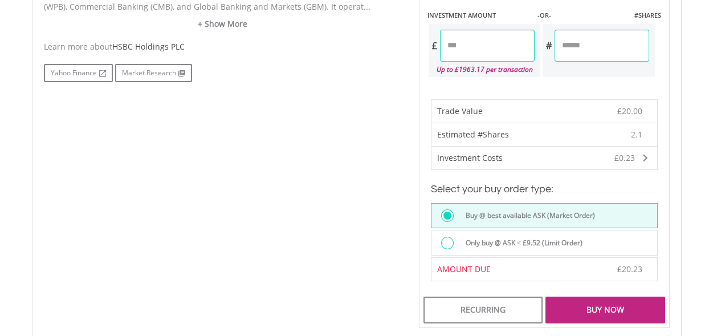
scroll to position [627, 0]
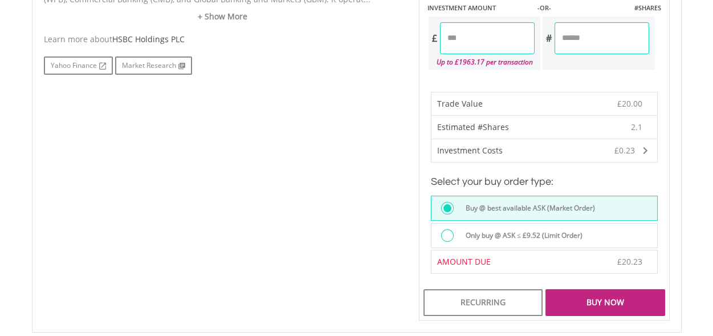
click at [602, 301] on div "Buy Now" at bounding box center [604, 302] width 119 height 26
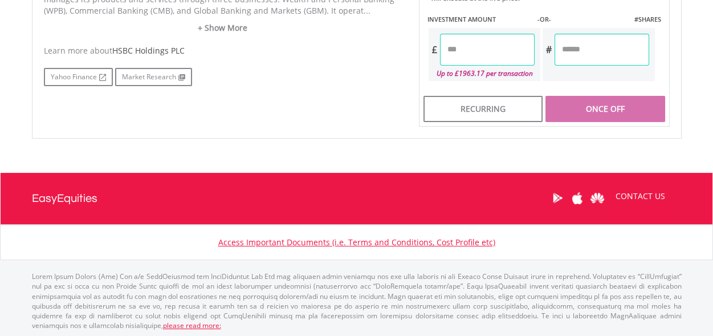
scroll to position [615, 0]
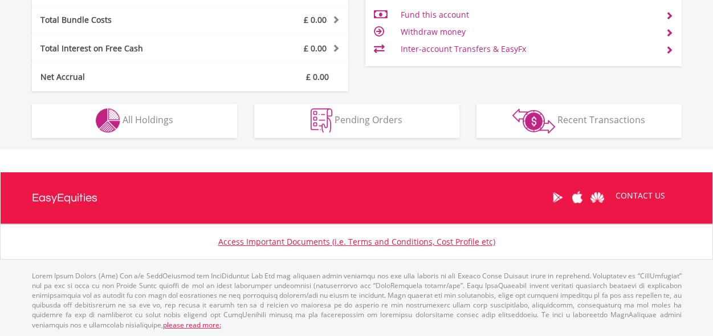
scroll to position [109, 217]
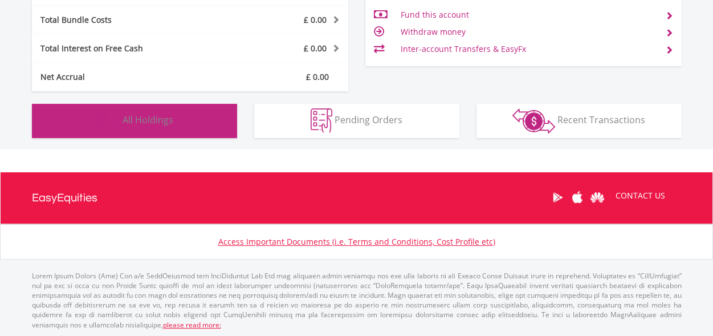
click at [200, 121] on button "Holdings All Holdings" at bounding box center [134, 121] width 205 height 34
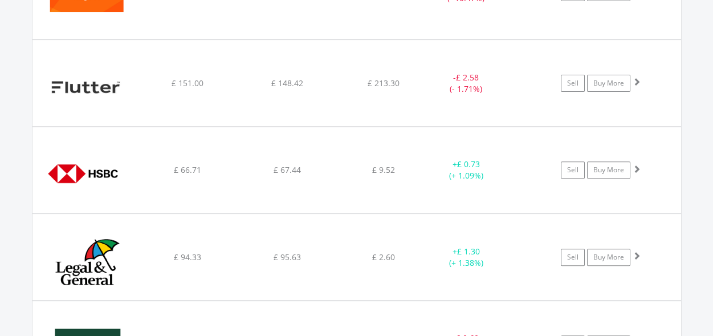
scroll to position [1254, 0]
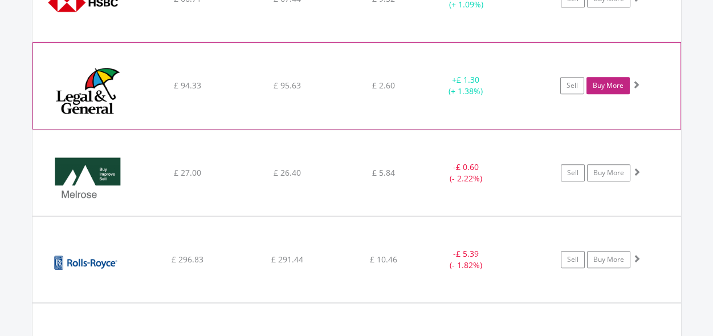
click at [607, 85] on link "Buy More" at bounding box center [607, 85] width 43 height 17
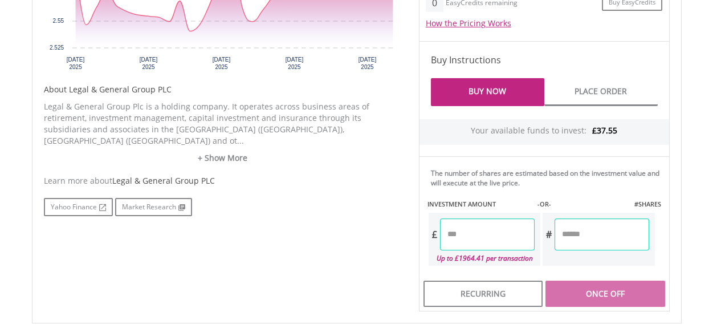
scroll to position [512, 0]
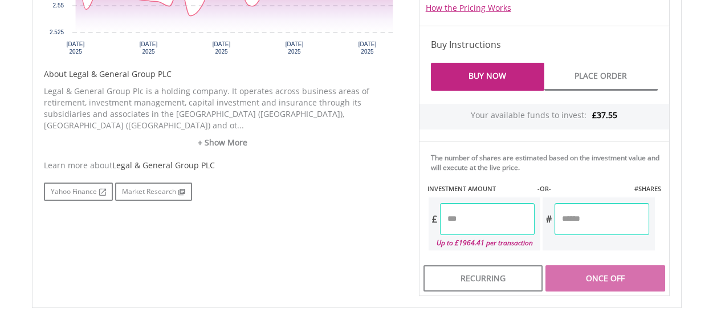
drag, startPoint x: 451, startPoint y: 219, endPoint x: 516, endPoint y: 210, distance: 66.2
click at [466, 218] on input "number" at bounding box center [487, 219] width 95 height 32
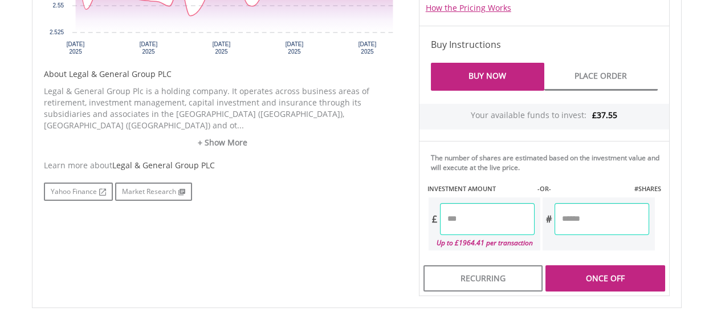
type input "*****"
type input "******"
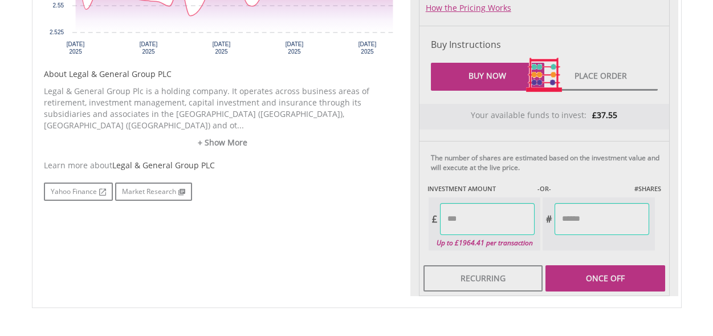
click at [619, 271] on div "Last Updated Price: 15-min. Delay* Price Update Cost: 2 Credits Request A Price…" at bounding box center [544, 75] width 268 height 442
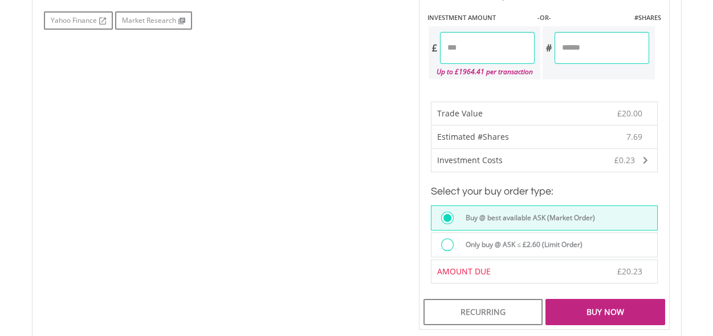
scroll to position [684, 0]
click at [597, 314] on div "Buy Now" at bounding box center [604, 311] width 119 height 26
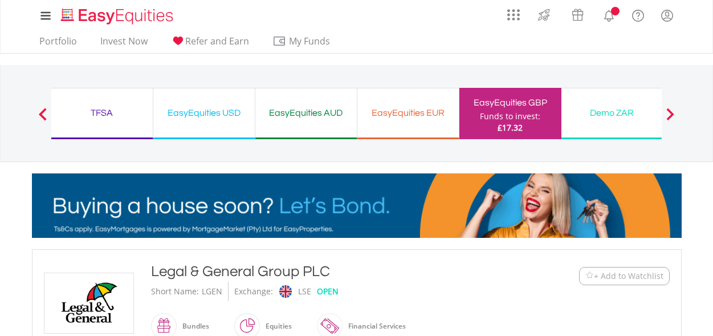
scroll to position [680, 0]
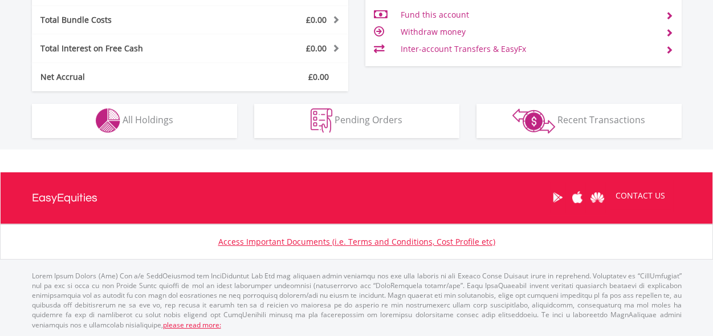
scroll to position [109, 217]
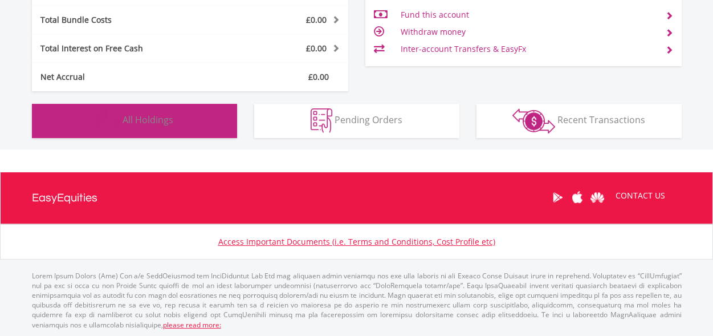
click at [201, 123] on button "Holdings All Holdings" at bounding box center [134, 121] width 205 height 34
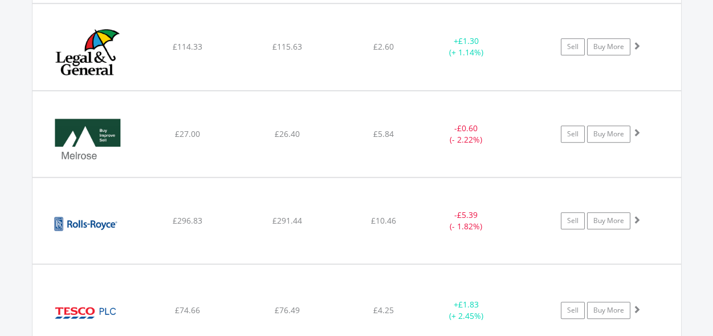
scroll to position [1425, 0]
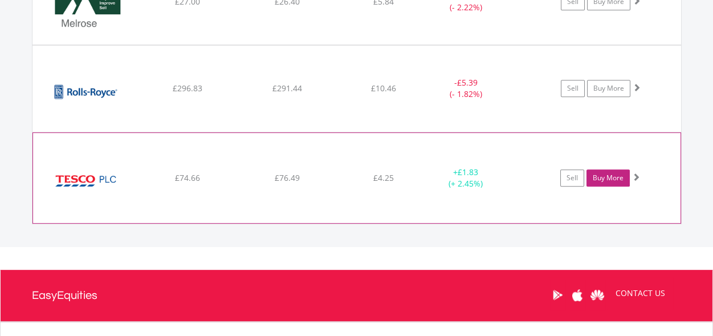
click at [609, 175] on link "Buy More" at bounding box center [607, 177] width 43 height 17
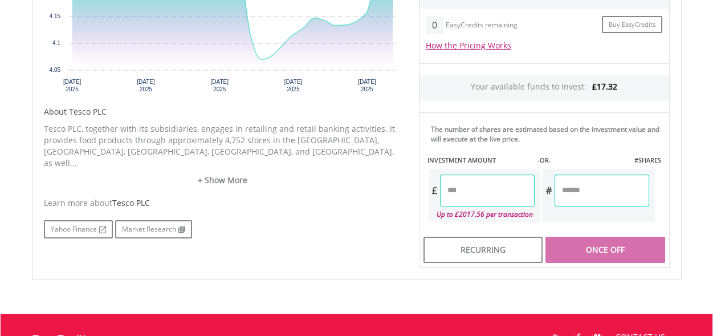
scroll to position [512, 0]
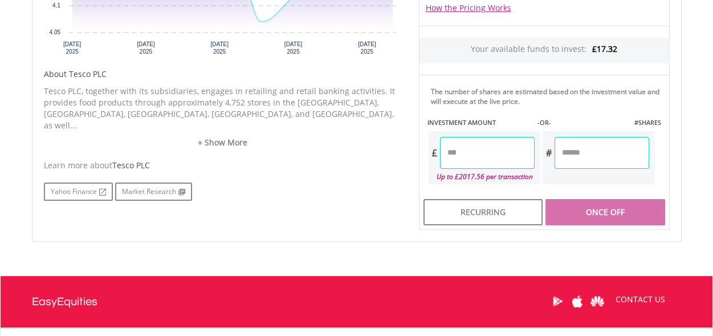
click at [444, 146] on input "number" at bounding box center [487, 153] width 95 height 32
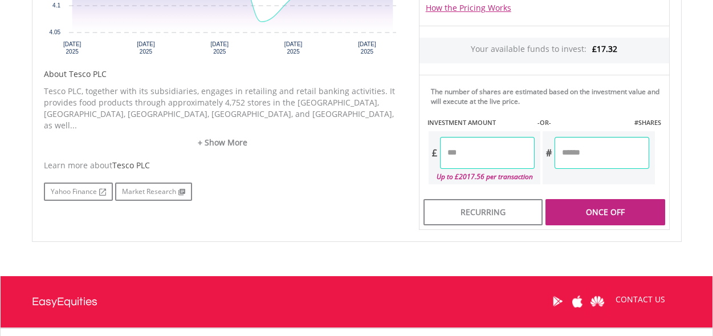
type input "*****"
type input "******"
click at [573, 206] on div "Last Updated Price: 15-min. Delay* Price Update Cost: 2 Credits Request A Price…" at bounding box center [544, 42] width 268 height 376
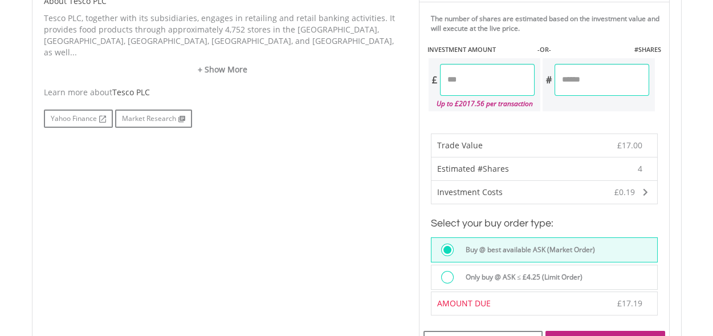
scroll to position [684, 0]
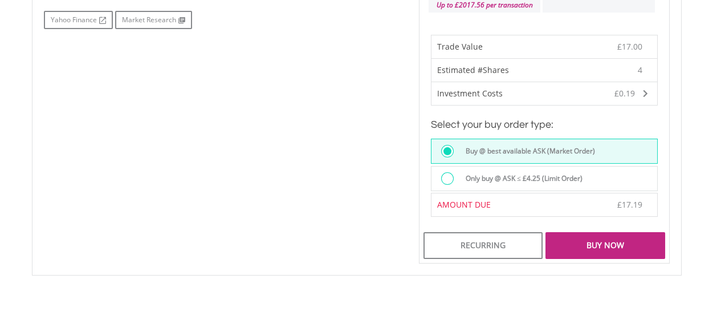
click at [597, 240] on div "Buy Now" at bounding box center [604, 245] width 119 height 26
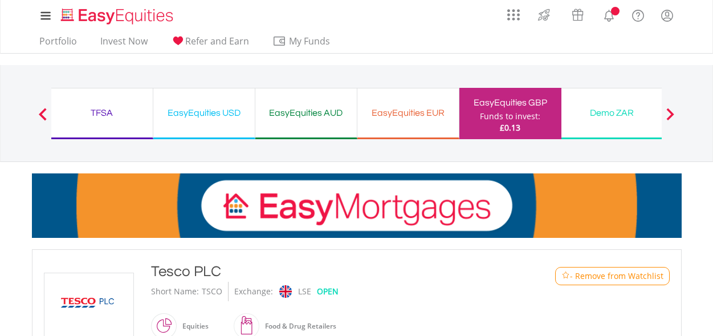
scroll to position [615, 0]
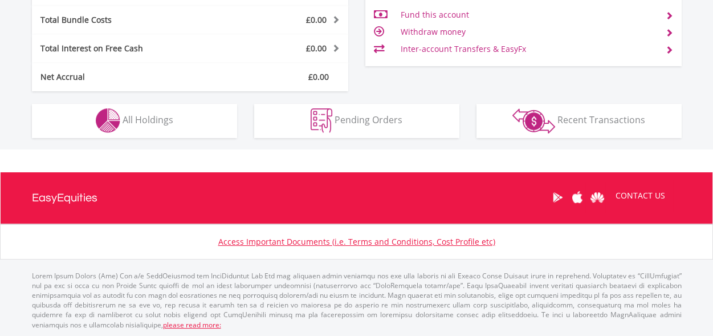
scroll to position [109, 217]
click at [415, 79] on div "Total Profit / Loss on Current Holdings -£18.88 / -2.07% Last Valuation £890.61…" at bounding box center [356, 20] width 667 height 142
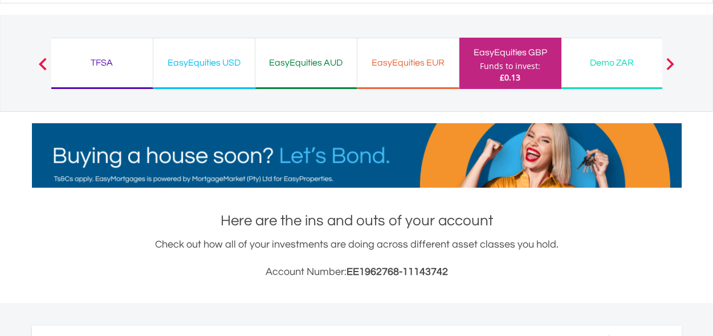
scroll to position [0, 0]
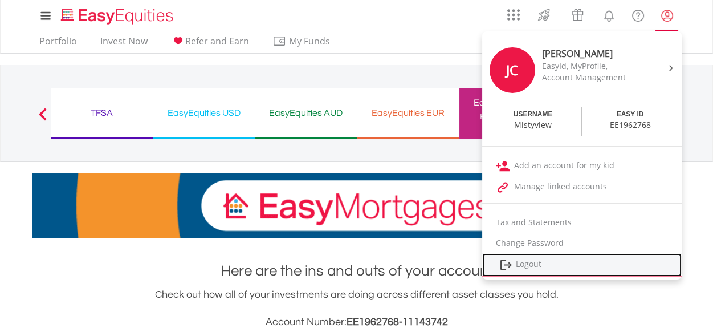
click at [528, 264] on link "Logout" at bounding box center [581, 264] width 199 height 23
